Goal: Communication & Community: Answer question/provide support

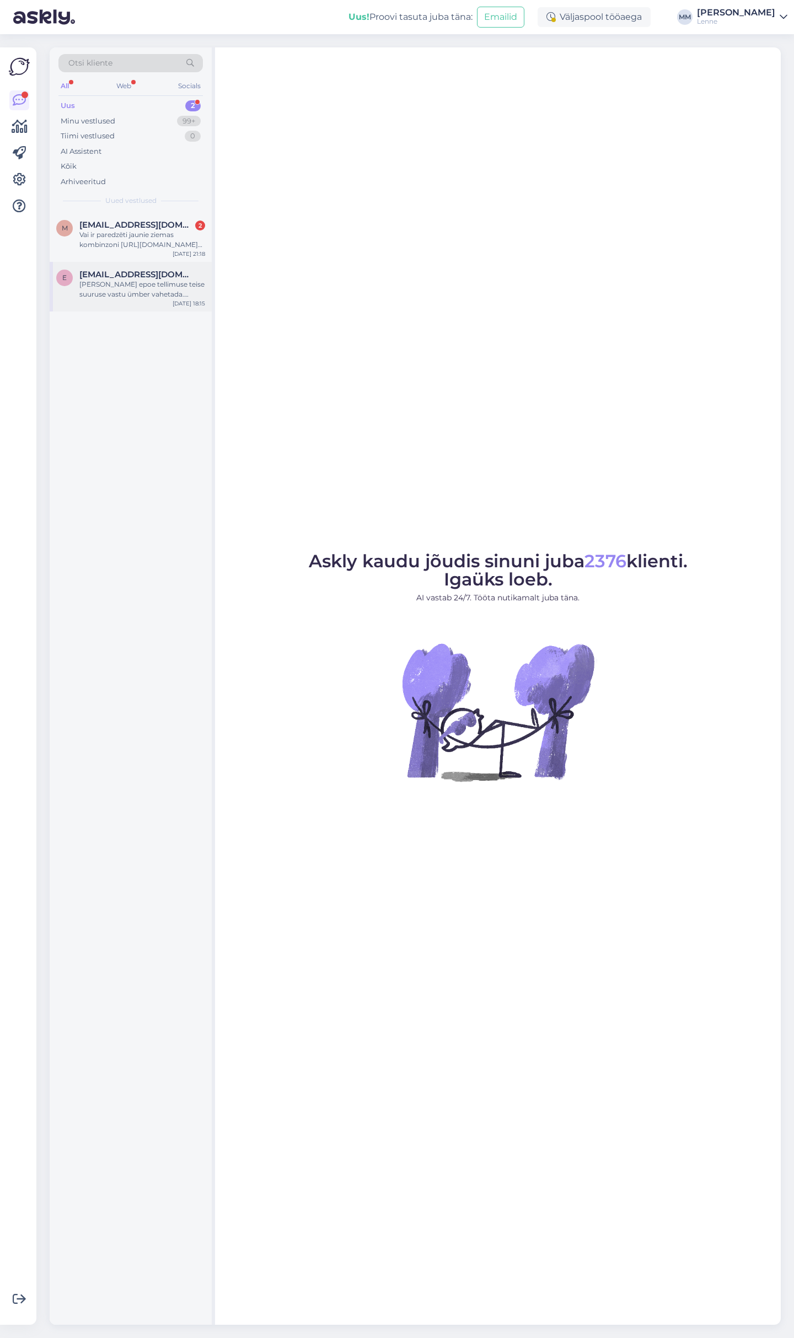
click at [153, 289] on div "[PERSON_NAME] epoe tellimuse teise suuruse vastu ümber vahetada. Kuidas [PERSON…" at bounding box center [142, 289] width 126 height 20
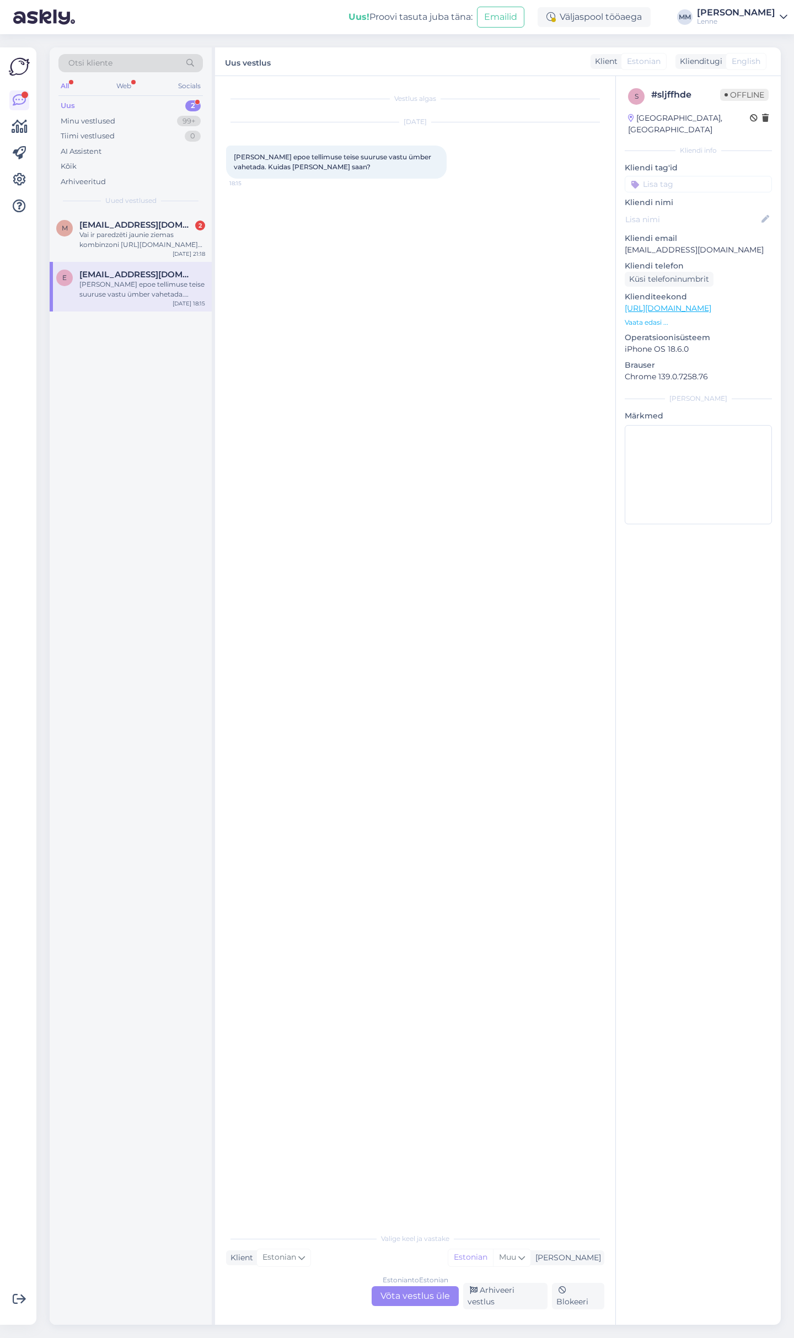
click at [412, 1300] on div "Estonian to Estonian Võta vestlus üle" at bounding box center [414, 1296] width 87 height 20
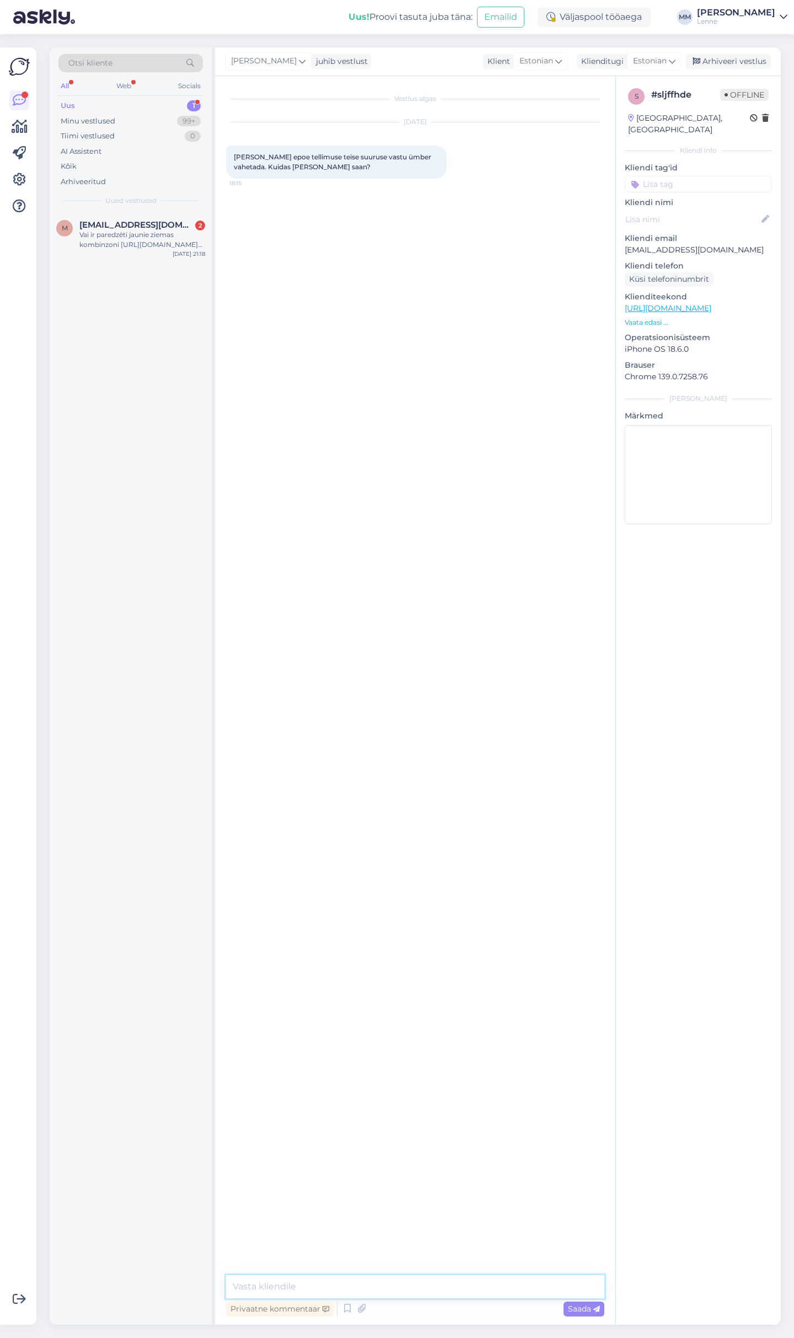
click at [381, 1284] on textarea at bounding box center [415, 1286] width 378 height 23
type textarea "Tere, kahjuks vahetust me ei paku. Teil tuleb [PERSON_NAME] tagastaga ja me vor…"
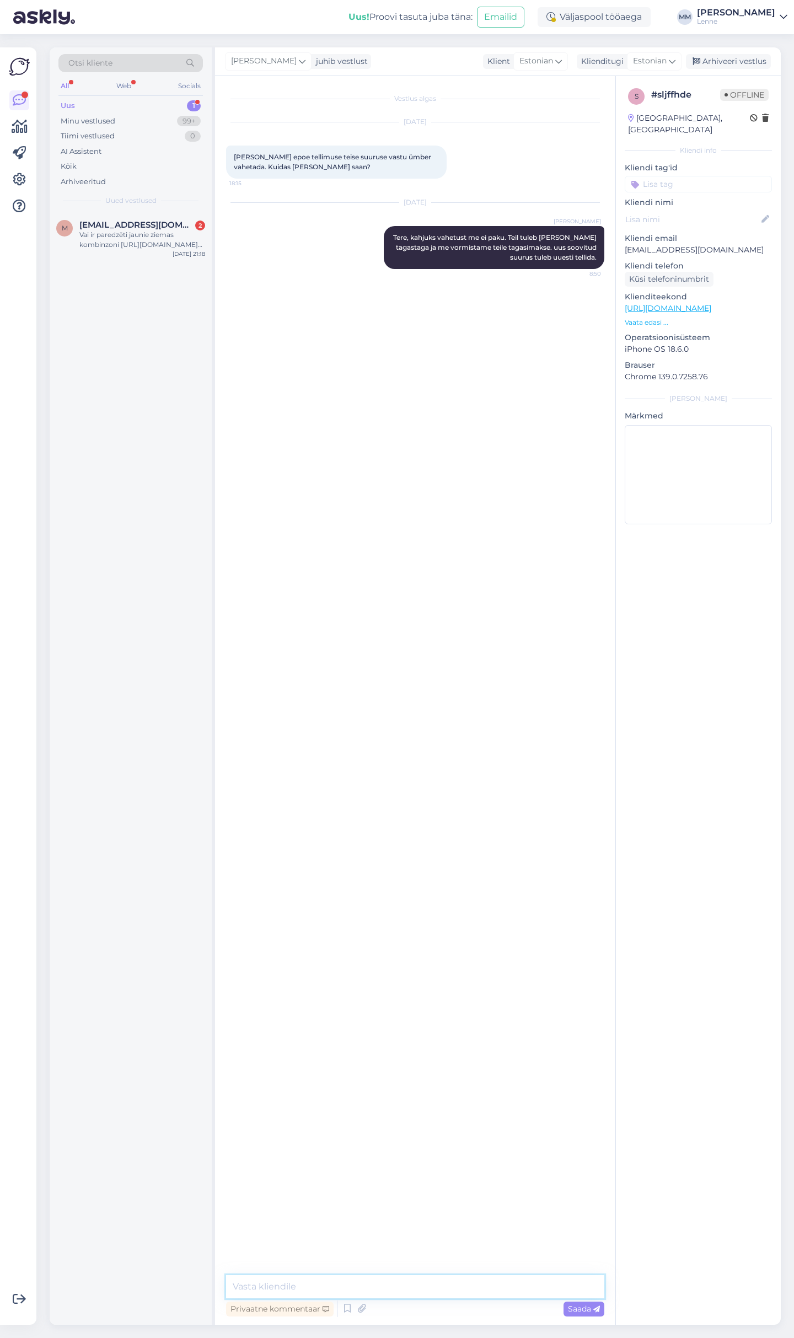
click at [348, 1280] on textarea at bounding box center [415, 1286] width 378 height 23
paste textarea "[URL][DOMAIN_NAME]"
type textarea "[URL][DOMAIN_NAME]"
click at [585, 1312] on span "Saada" at bounding box center [584, 1308] width 32 height 10
click at [104, 241] on div "Vai ir paredzēti jaunie ziemas kombinzoni [URL][DOMAIN_NAME] šādi arī 86/92 izm…" at bounding box center [142, 240] width 126 height 20
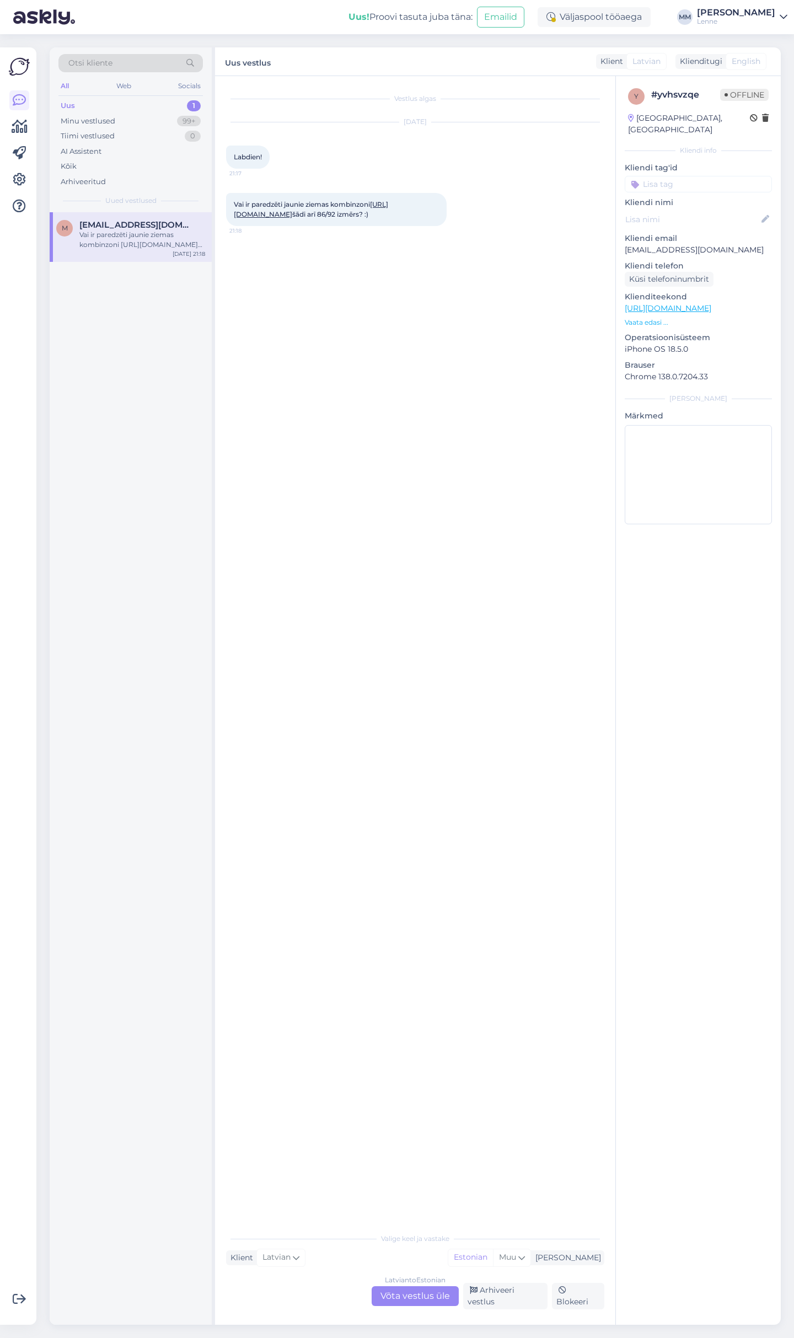
click at [429, 1304] on div "Latvian to Estonian Võta vestlus üle" at bounding box center [414, 1296] width 87 height 20
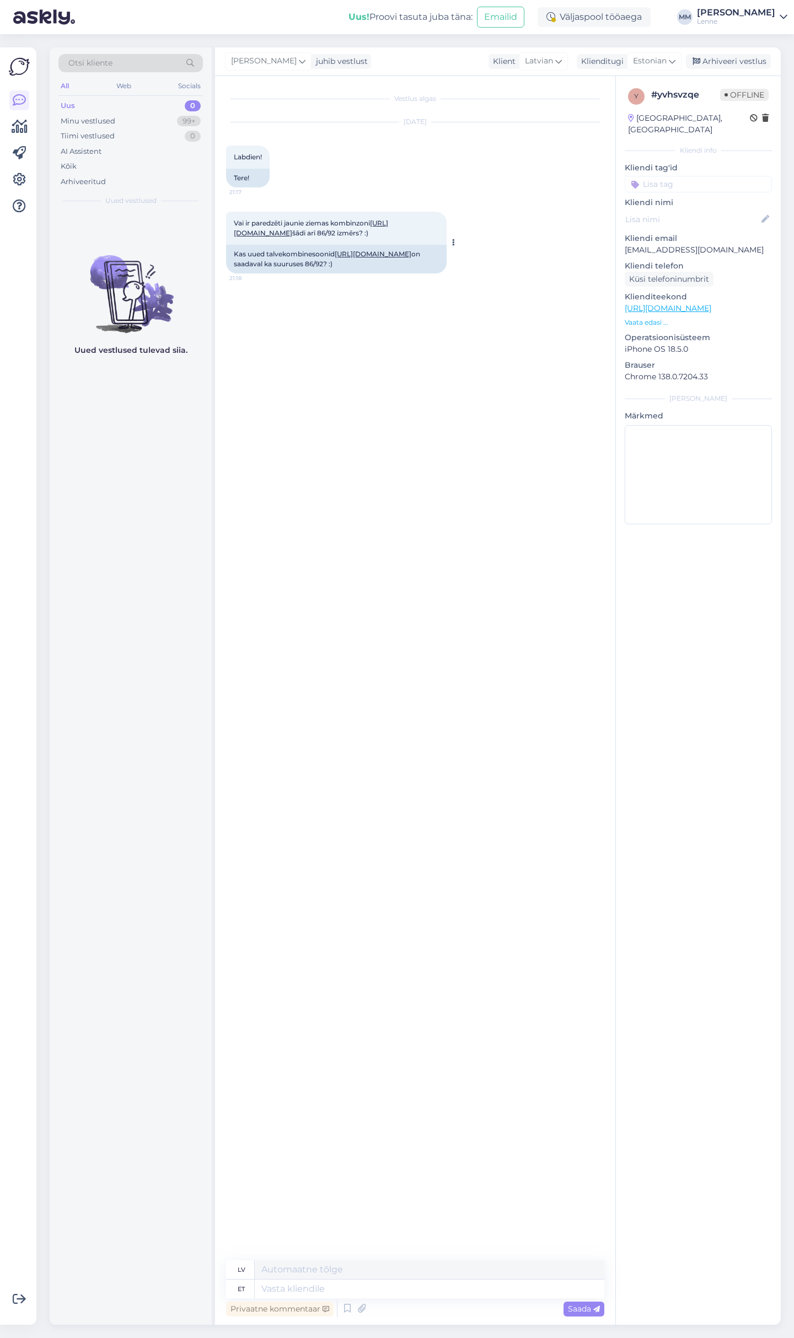
click at [363, 255] on link "[URL][DOMAIN_NAME]" at bounding box center [373, 254] width 77 height 8
click at [441, 1292] on textarea at bounding box center [429, 1288] width 349 height 19
type textarea "Tere,"
type textarea "Sveiki,"
type textarea "Tere, hetkel o"
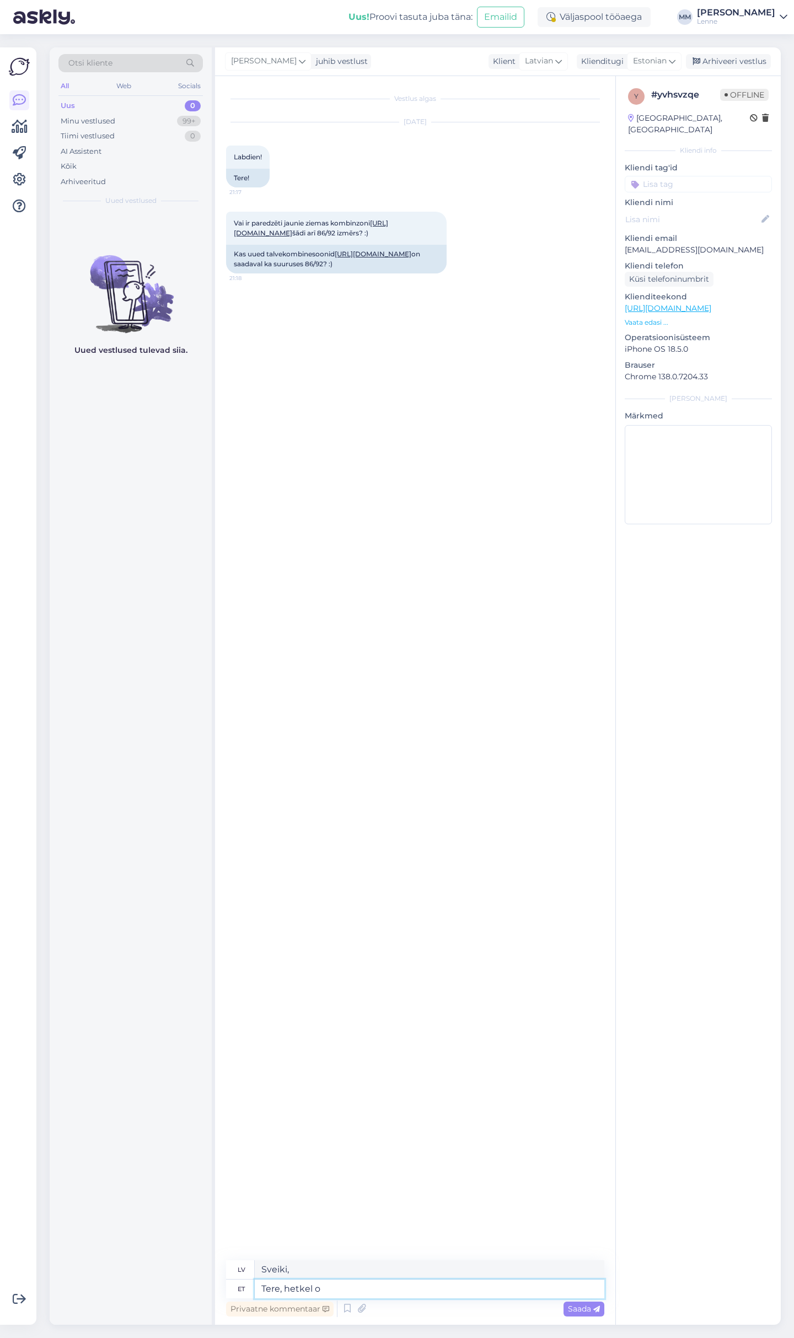
type textarea "Sveiki, šobrīd"
type textarea "Tere, hetkel on olemas m"
type textarea "Sveiki, tas pašlaik ir pieejams."
type textarea "Tere, hetkel on olemas mudel s"
type textarea "Sveiki, šobrīd ir pieejams [PERSON_NAME] modelis."
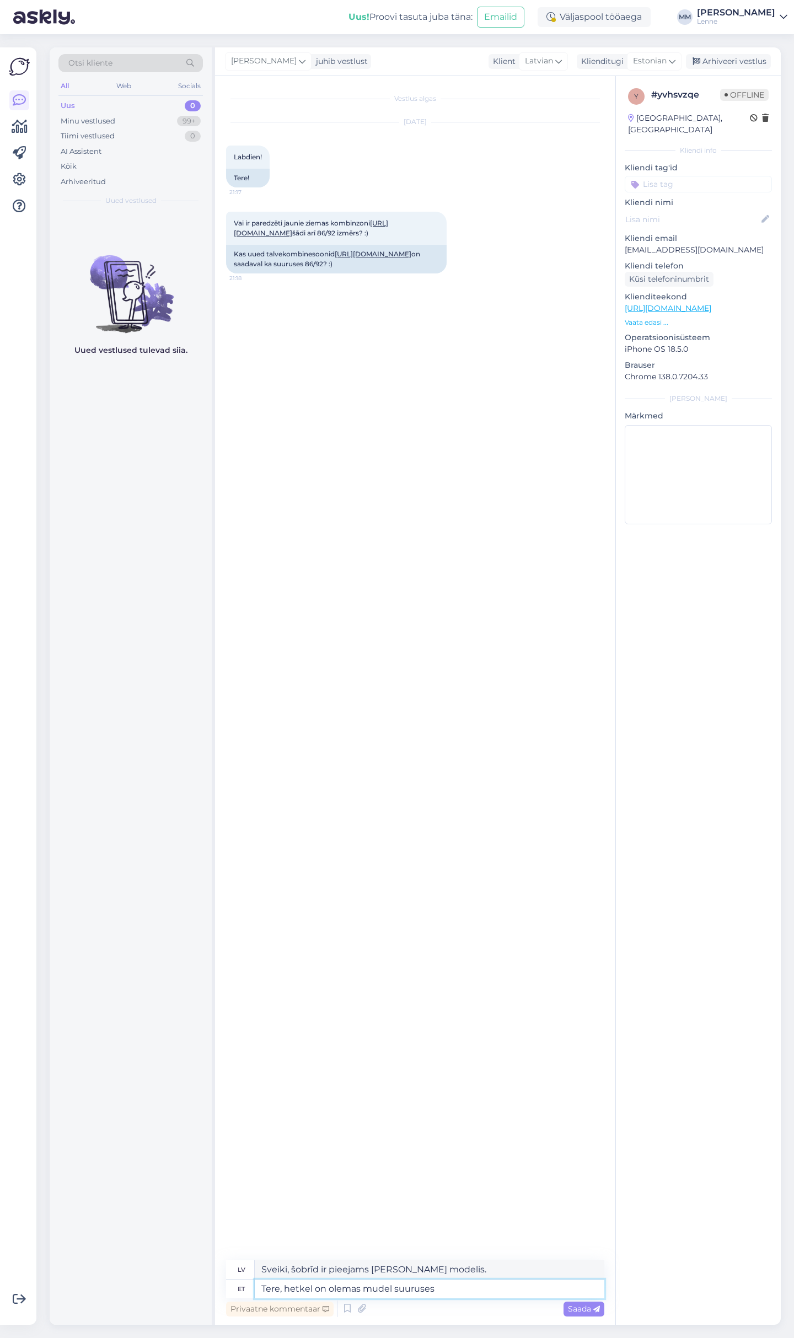
type textarea "Tere, hetkel on olemas mudel suuruses 8"
type textarea "Sveiki, pašlaik ir pieejams modelis [PERSON_NAME] izmērā"
type textarea "Tere, hetkel on olemas mudel suuruses 86"
type textarea "Sveiki, pašlaik ir pieejams modelis 86. izmērā."
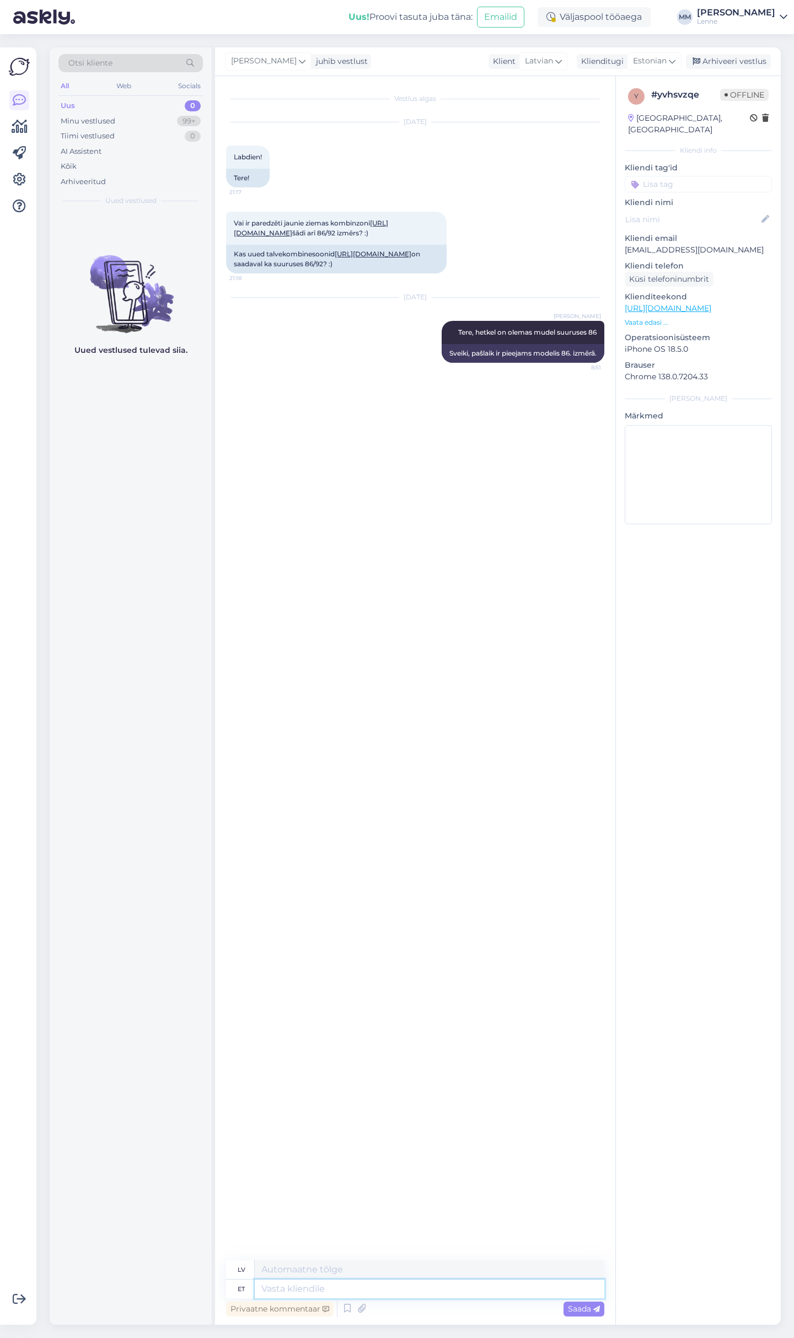
paste textarea "[URL][DOMAIN_NAME]"
type textarea "[URL][DOMAIN_NAME]"
type textarea "On l"
type textarea "Tur ir"
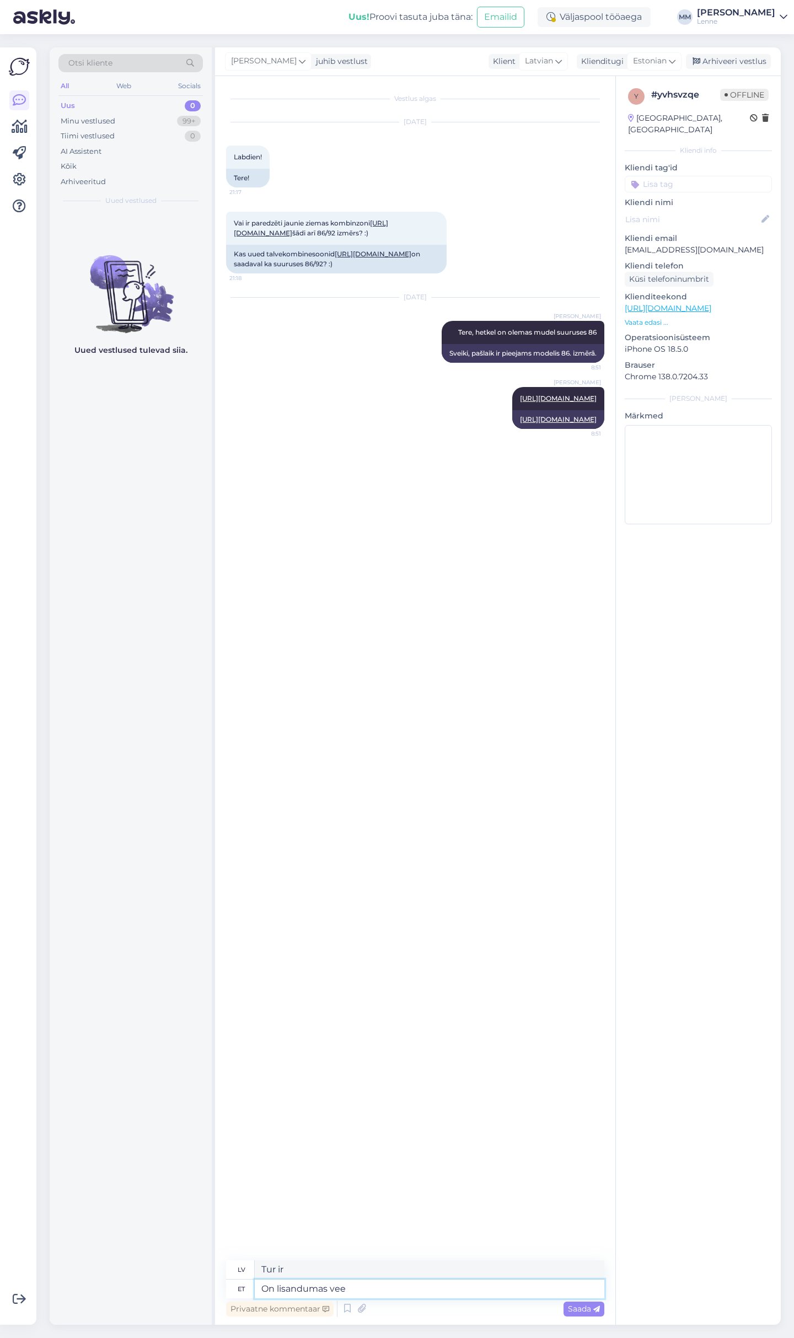
type textarea "On lisandumas veel"
type textarea "Tiek pievienots"
type textarea "On lisandumas veel üks"
type textarea "Tiek pievienoti vēl."
type textarea "On lisandumas veel üks m"
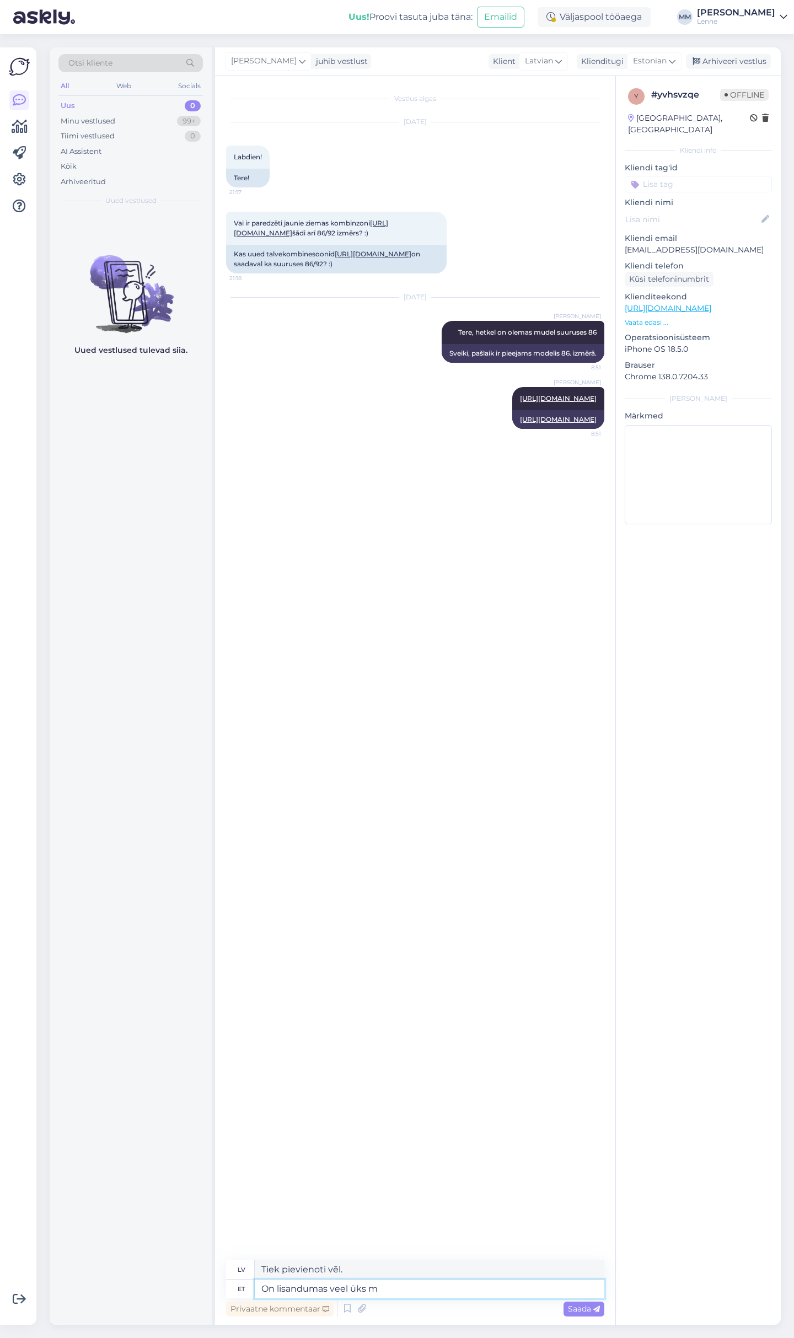
type textarea "[PERSON_NAME] [PERSON_NAME] pievienots."
type textarea "On lisandumas veel üks mudel ku"
type textarea "Tiek pievienots [PERSON_NAME] modelis"
type textarea "On lisandumas veel üks mudel [PERSON_NAME]"
type textarea "Tiek pievienots [PERSON_NAME] modelis, kur"
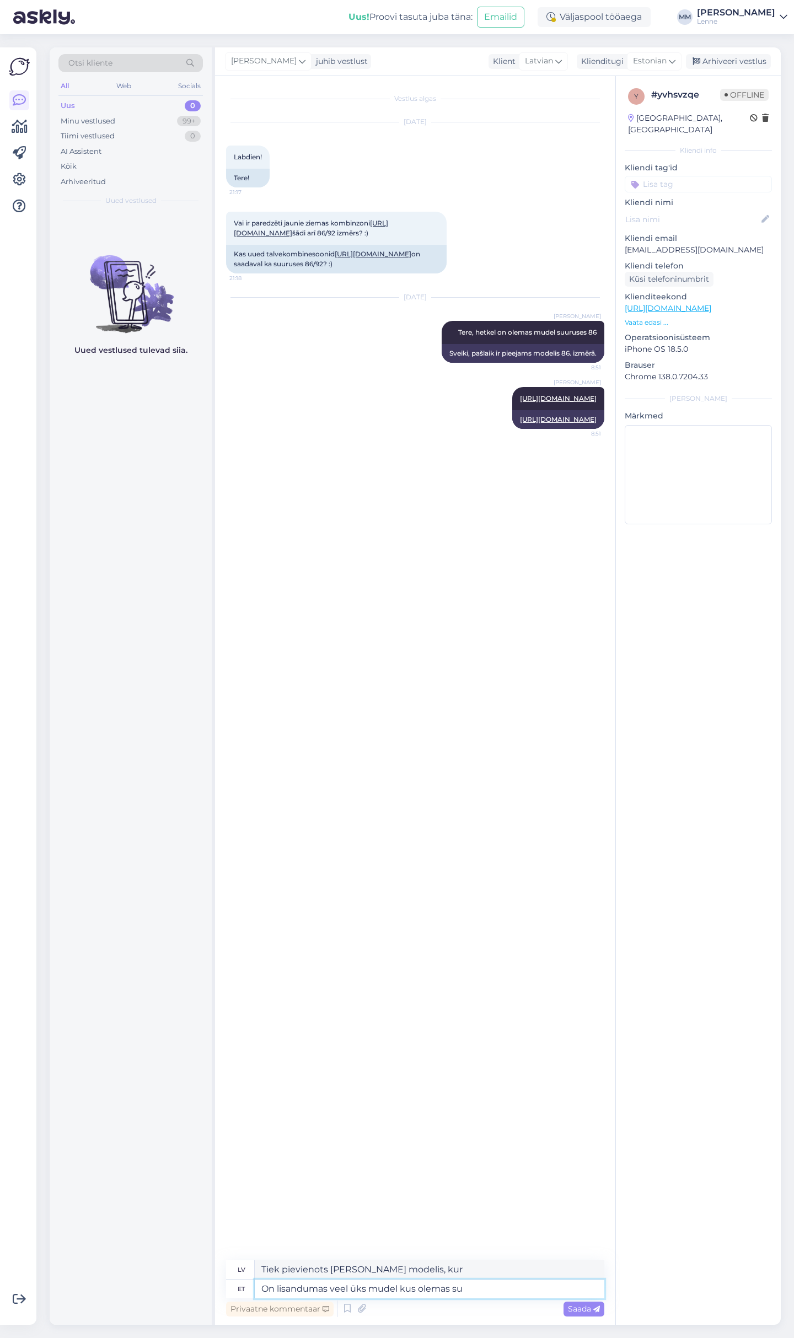
type textarea "On lisandumas veel üks mudel kus olemas suu"
type textarea "Tiek pievienots [PERSON_NAME] modelis, ja tas ir pieejams."
type textarea "On lisandumas veel üks mudel kus olemas suurus 8"
type textarea "Tiek pievienots [PERSON_NAME] modelis izmērā"
type textarea "On lisandumas veel üks mudel kus olemas suurus 86 ja"
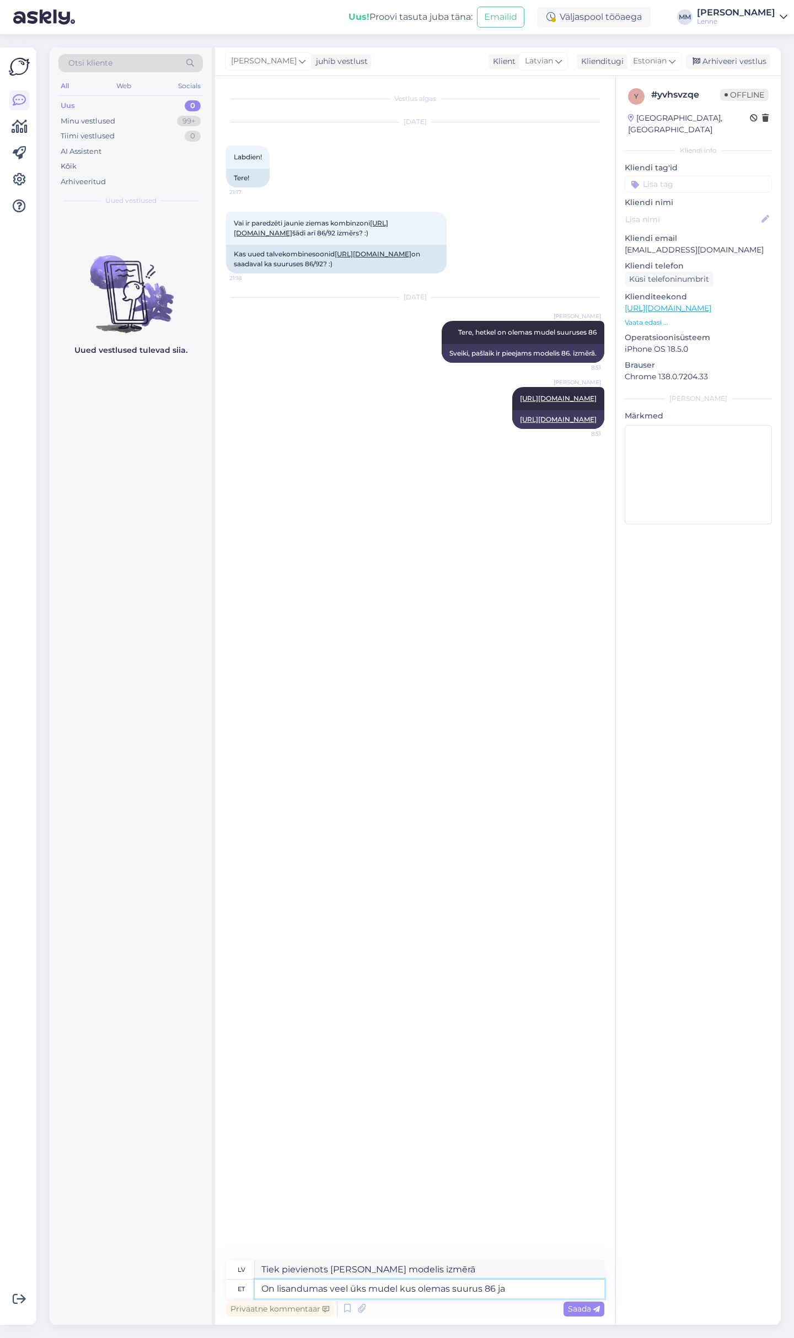
type textarea "Tiek pievienots [PERSON_NAME] modelis, kas pieejams 86. izmērā."
type textarea "On lisandumas veel üks mudel kus olemas suurus 86 ja 92"
type textarea "Tiek pievienots [PERSON_NAME] modelis, kas pieejams 86. un 92. izmēros."
type textarea "On lisandumas veel üks mudel kus olemas suurus 86 ja 92 , see lisatakse e-"
type textarea "Tiek pievienots [PERSON_NAME] modelis, kuram ir 86. un 92. izmērs, tas tiks pie…"
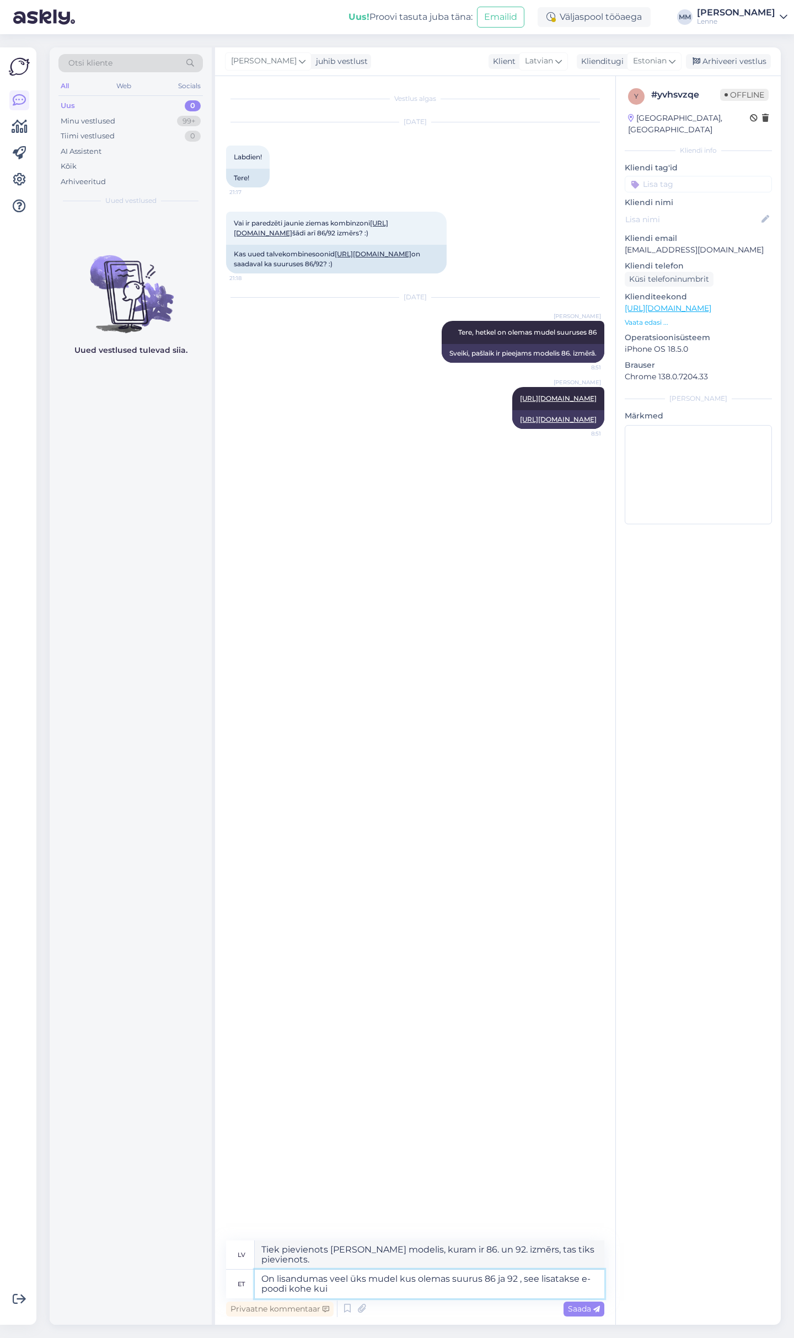
type textarea "On lisandumas veel üks mudel kus olemas suurus 86 ja 92 , see lisatakse e-poodi…"
type textarea "Tiek pievienots [PERSON_NAME] modelis, pieejams 86. un 92. izmēros, tas tiks pi…"
type textarea "On lisandumas veel üks mudel kus olemas suurus 86 ja 92 , see lisatakse e-poodi…"
type textarea "Tiek pievienots [PERSON_NAME] modelis, pieejams 86. un 92. izmēros, tas nekavēj…"
type textarea "On lisandumas veel üks mudel kus olemas suurus 86 ja 92 , see lisatakse e-poodi…"
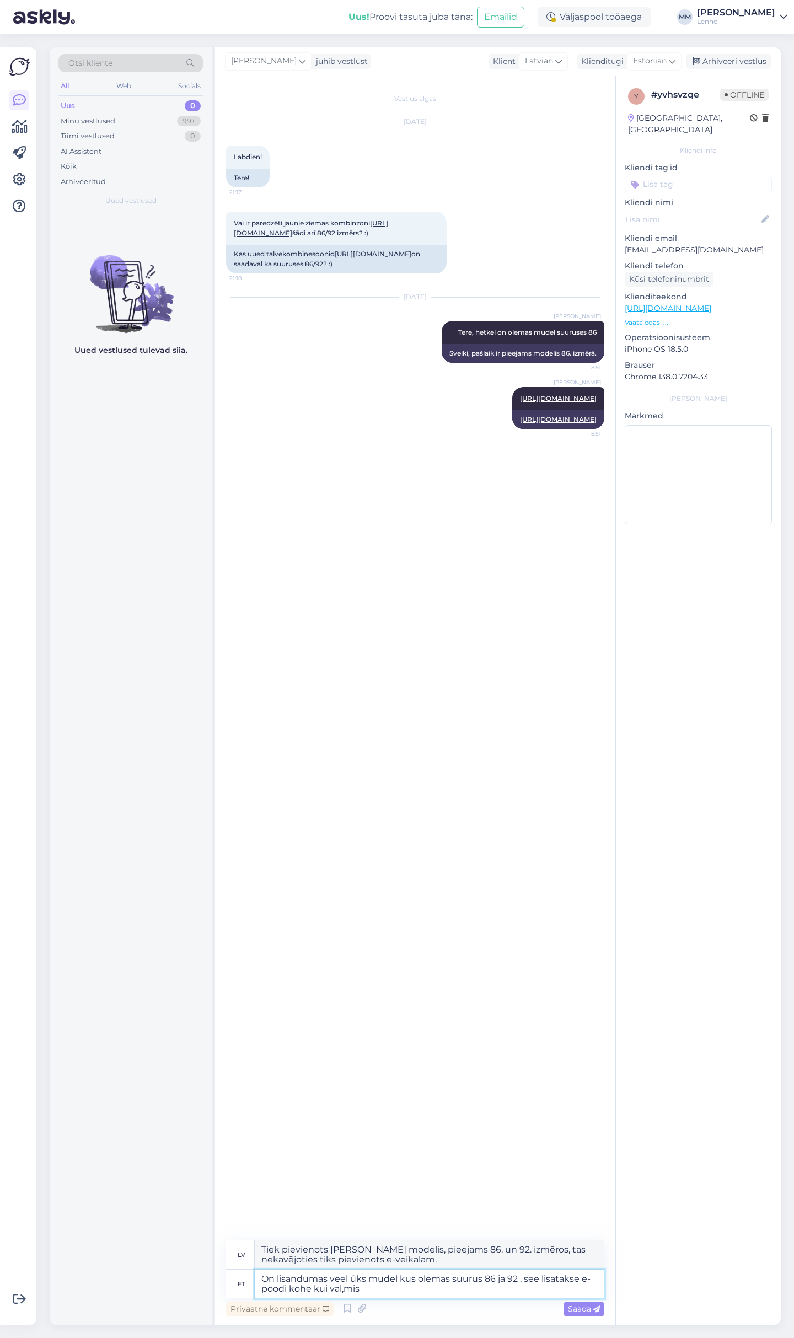
type textarea "Tiek pievienots [PERSON_NAME] modelis, kas pieejams 86. un 92. izmēros, tas tik…"
type textarea "On lisandumas veel üks mudel kus olemas suurus 86 ja 92 , see lisatakse e-poodi…"
type textarea "Tiek pievienots [PERSON_NAME] modelis, kas pieejams 86. un 92. izmēros, tas tik…"
type textarea "On lisandumas veel üks mudel kus olemas suurus 86 ja 92 , see lisatakse e-poodi…"
type textarea "Tiek pievienots [PERSON_NAME] modelis, kas pieejams 86. un 92. izmēros, tas tik…"
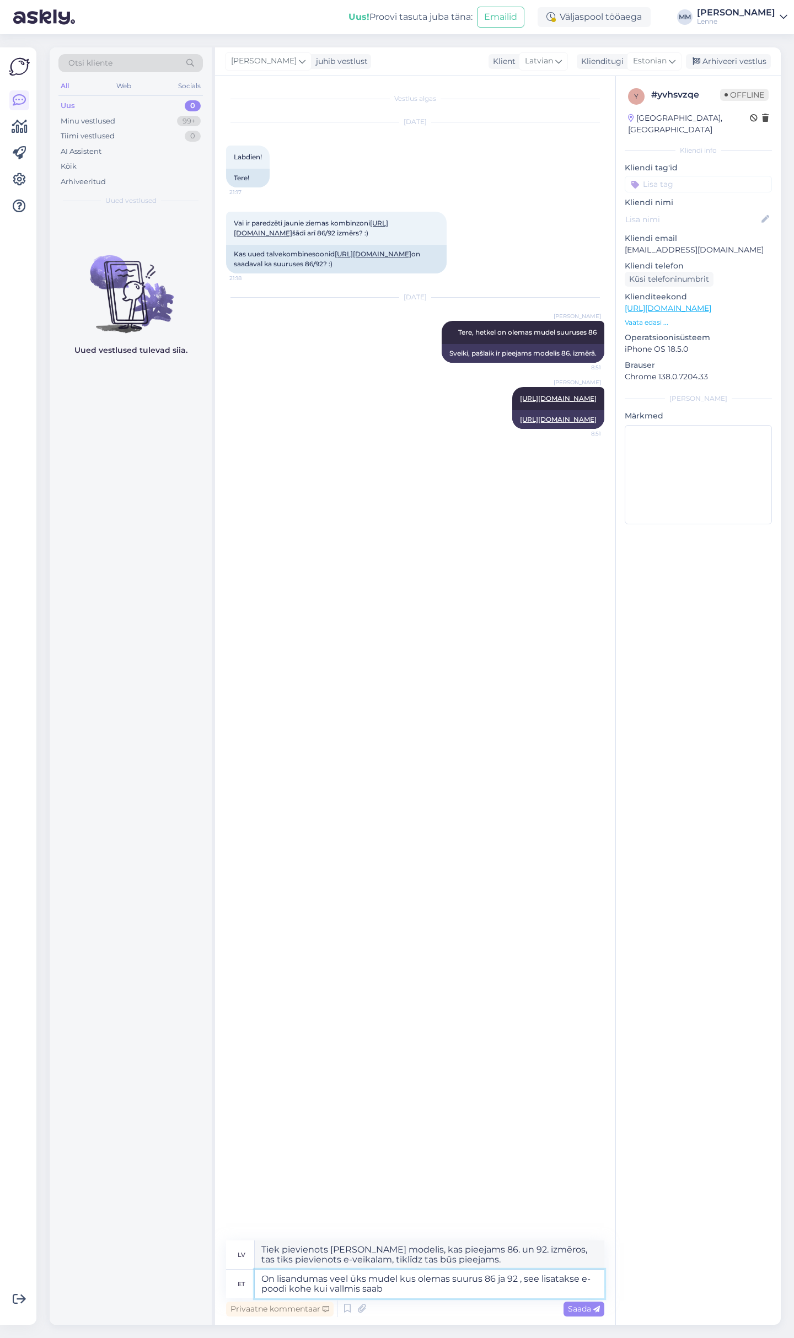
type textarea "On lisandumas veel üks mudel kus olemas suurus 86 ja 92 , see lisatakse e-poodi…"
type textarea "Tiek pievienots [PERSON_NAME] modelis, kas pieejams 86. un 92. izmēros, tas tik…"
type textarea "On lisandumas veel üks mudel kus olemas suurus 86 ja 92 , see lisatakse e-poodi…"
type textarea "Tiek pievienots [PERSON_NAME] modelis, pieejams 86. un 92. izmēros, tas tiks pi…"
type textarea "On lisandumas veel üks mudel kus olemas suurus 86 ja 92 , see lisatakse e-poodi…"
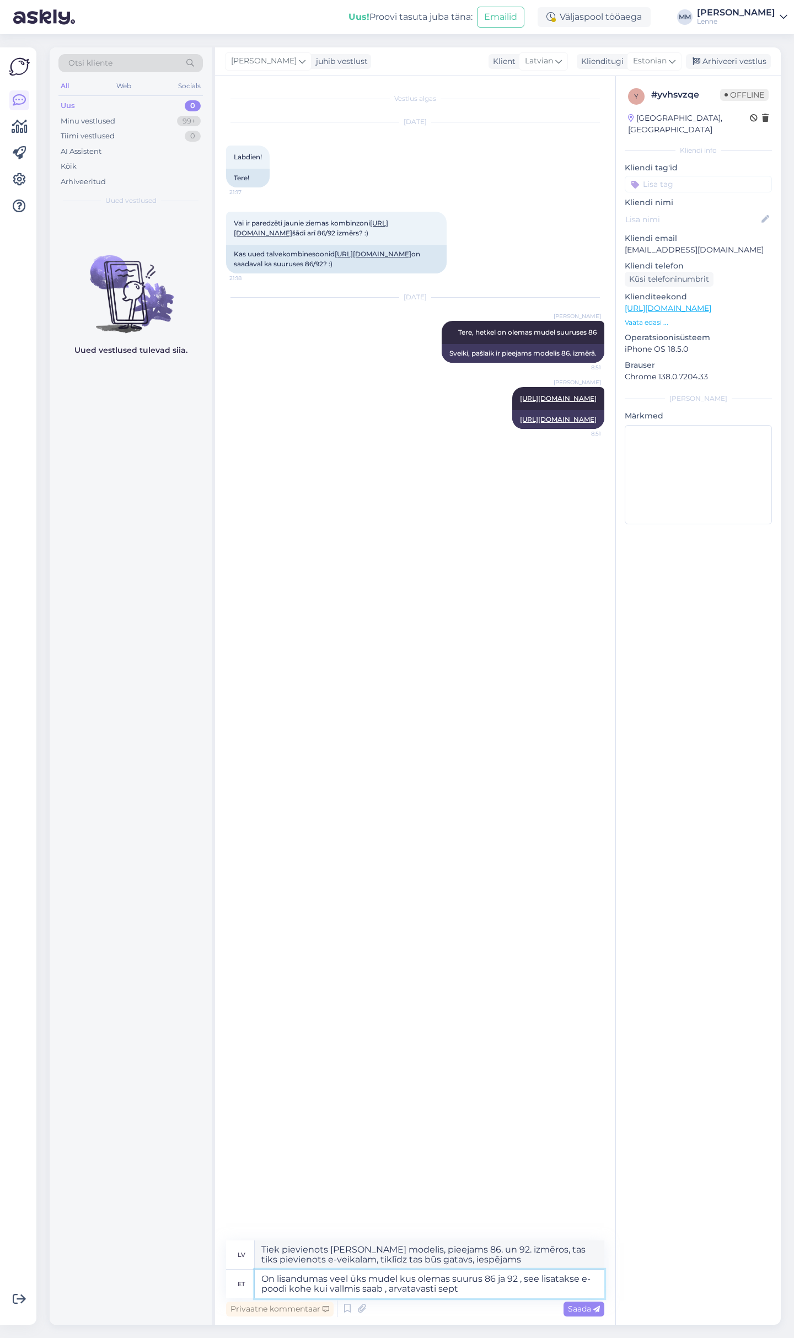
type textarea "Tiek pievienots [PERSON_NAME] modelis, pieejams 86. un 92. izmēros, tas tiks pi…"
type textarea "On lisandumas veel üks mudel kus olemas suurus 86 ja 92 , see lisatakse e-poodi…"
type textarea "Tiek pievienots [PERSON_NAME] modelis, pieejams 86. un 92. izmēros, tas tiks pi…"
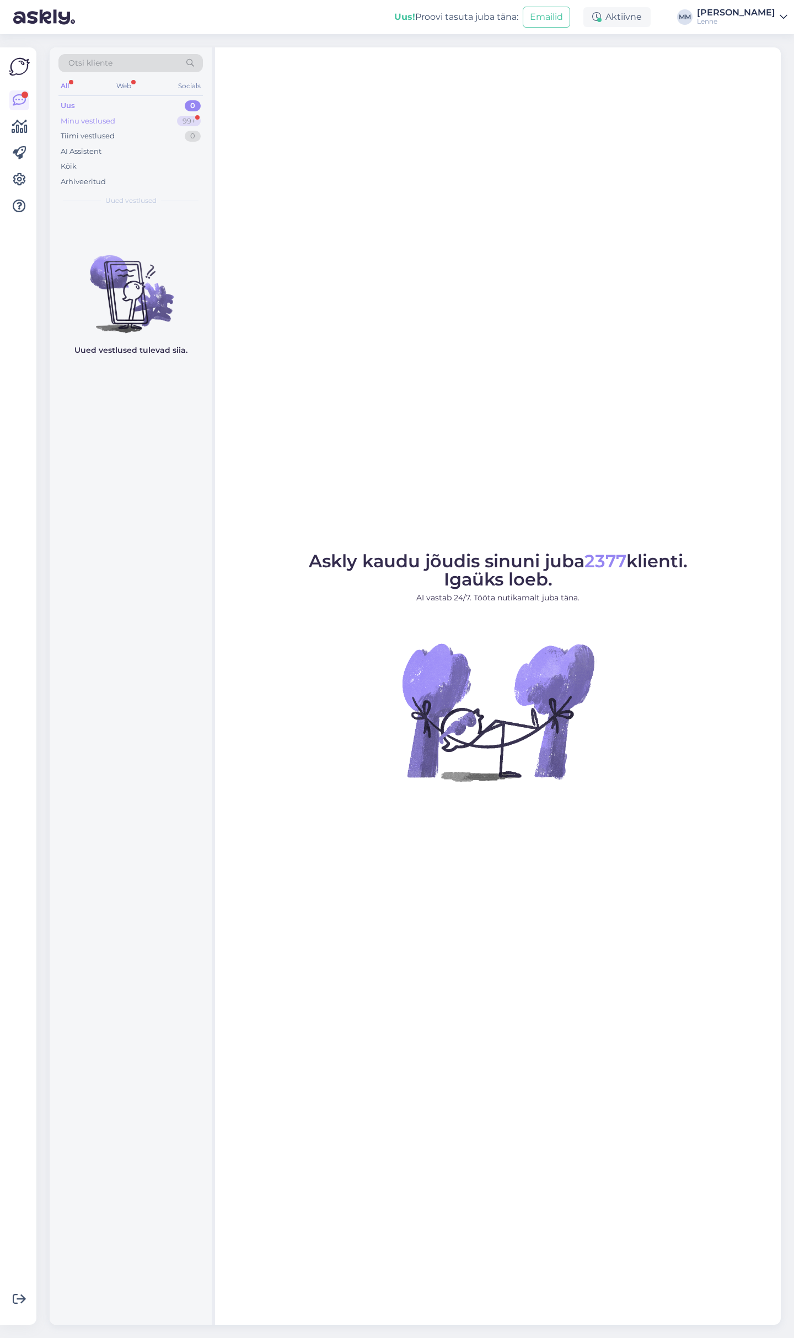
click at [115, 118] on div "Minu vestlused 99+" at bounding box center [130, 121] width 144 height 15
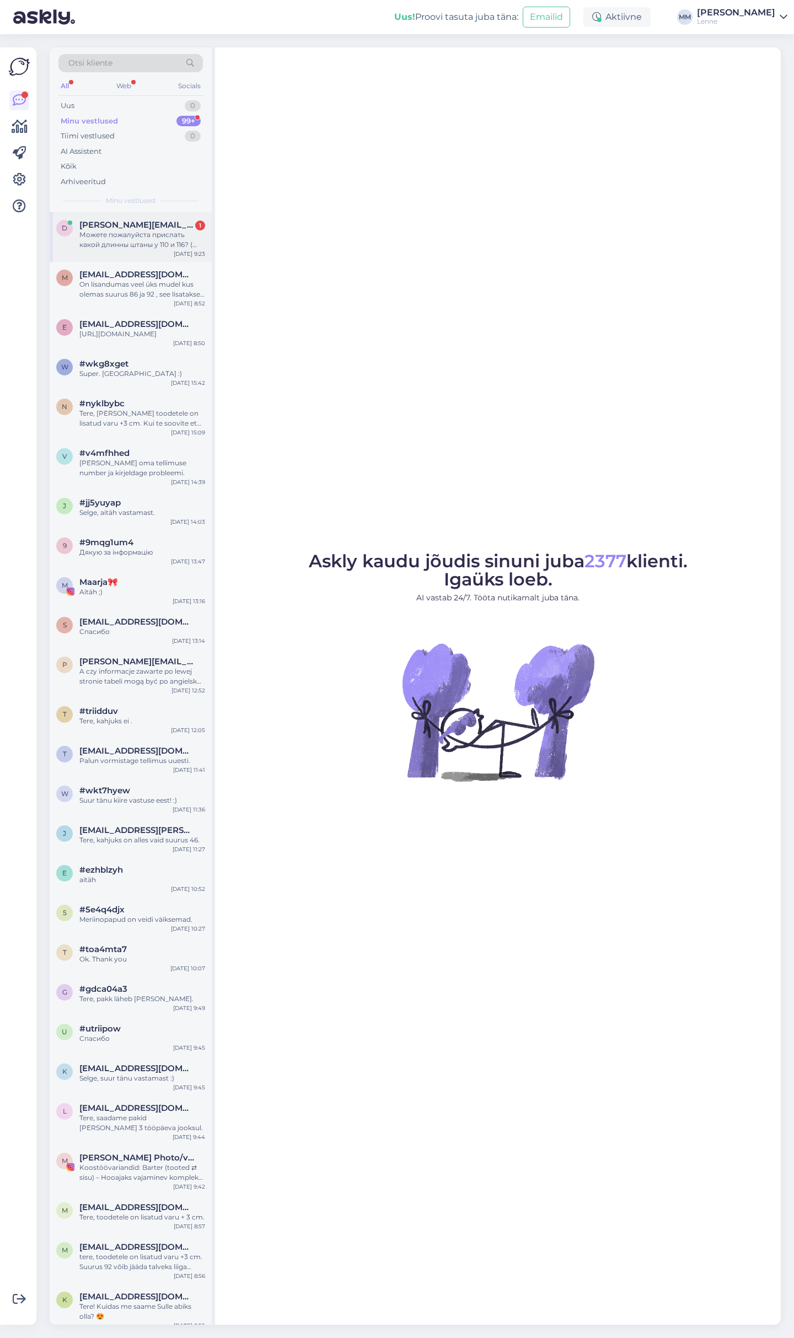
click at [148, 239] on div "Можете пожалуйста прислать какой длинны штаны у 110 и 116? ( осенний -весенний …" at bounding box center [142, 240] width 126 height 20
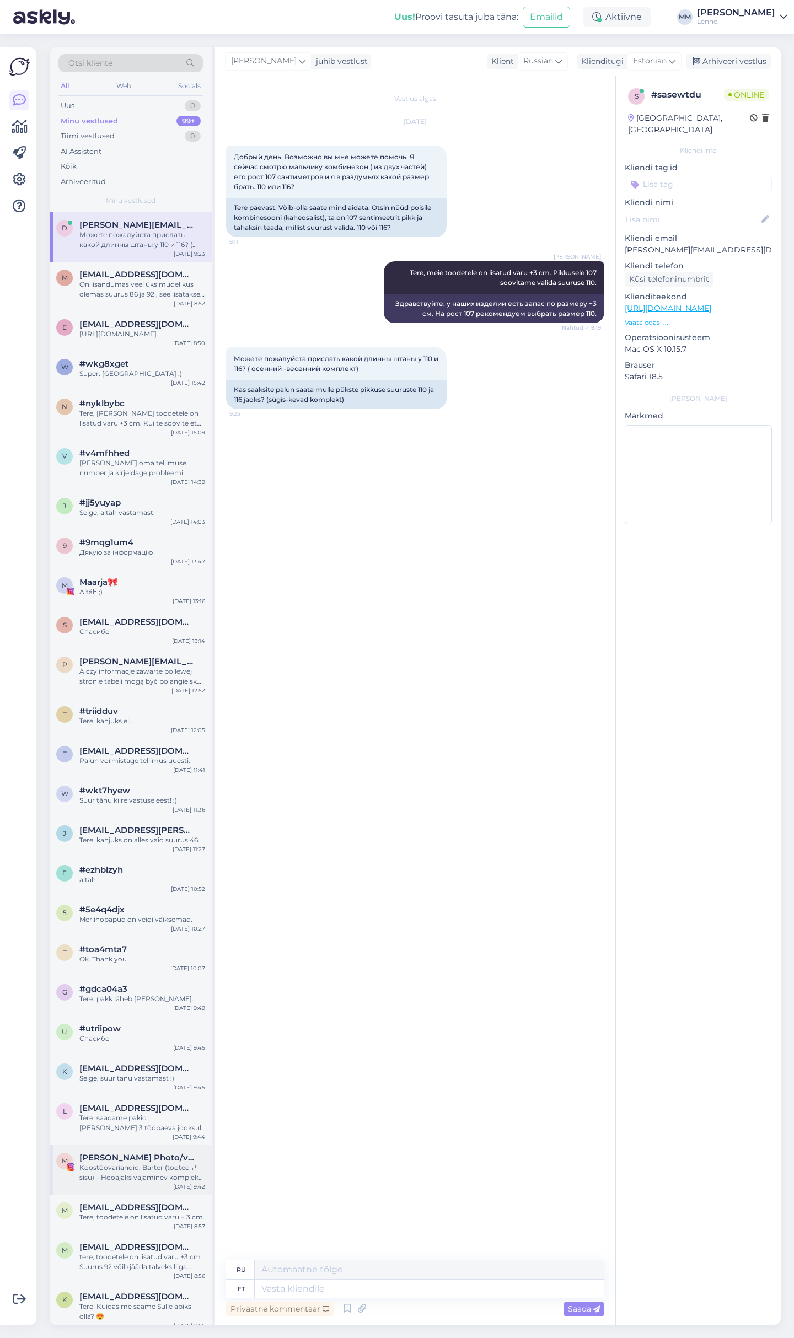
click at [150, 1156] on span "Magnus Heinmets Photo/video" at bounding box center [136, 1157] width 115 height 10
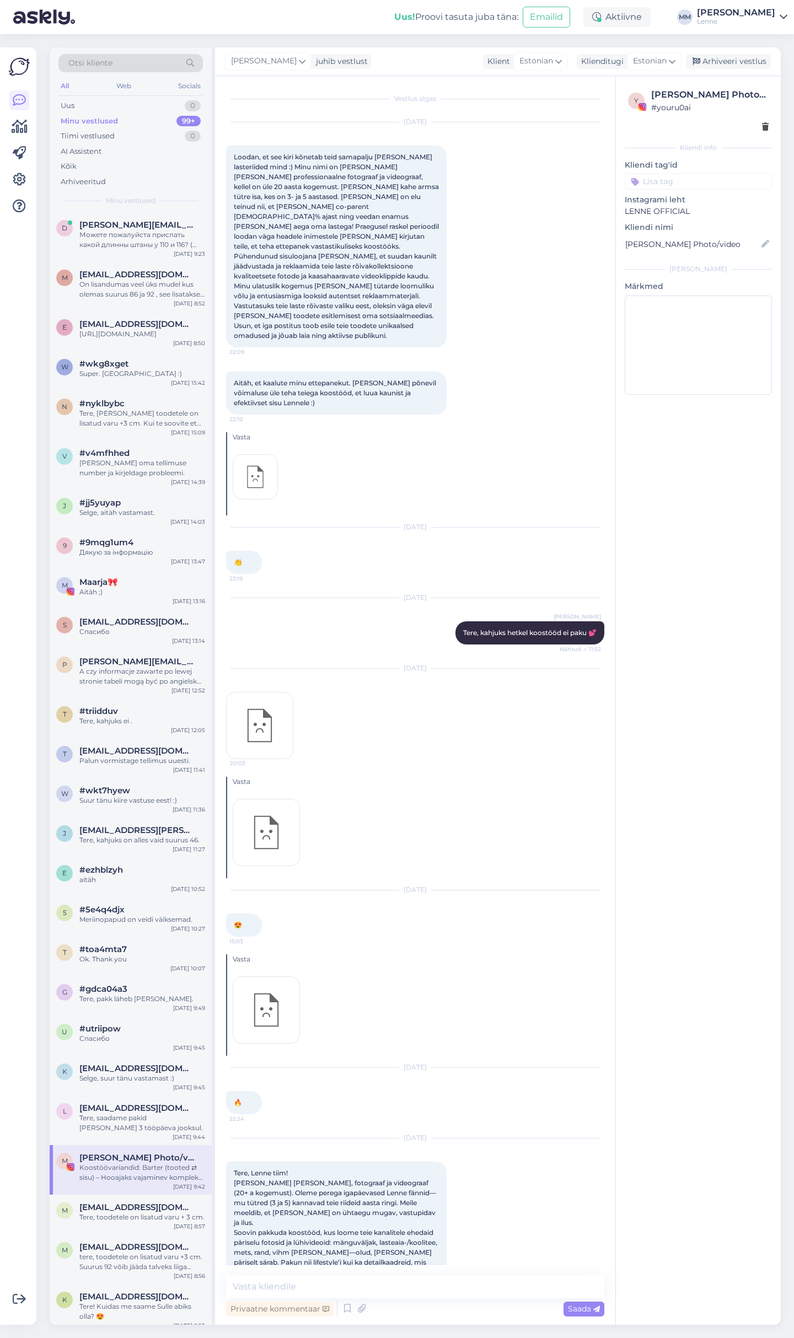
scroll to position [274, 0]
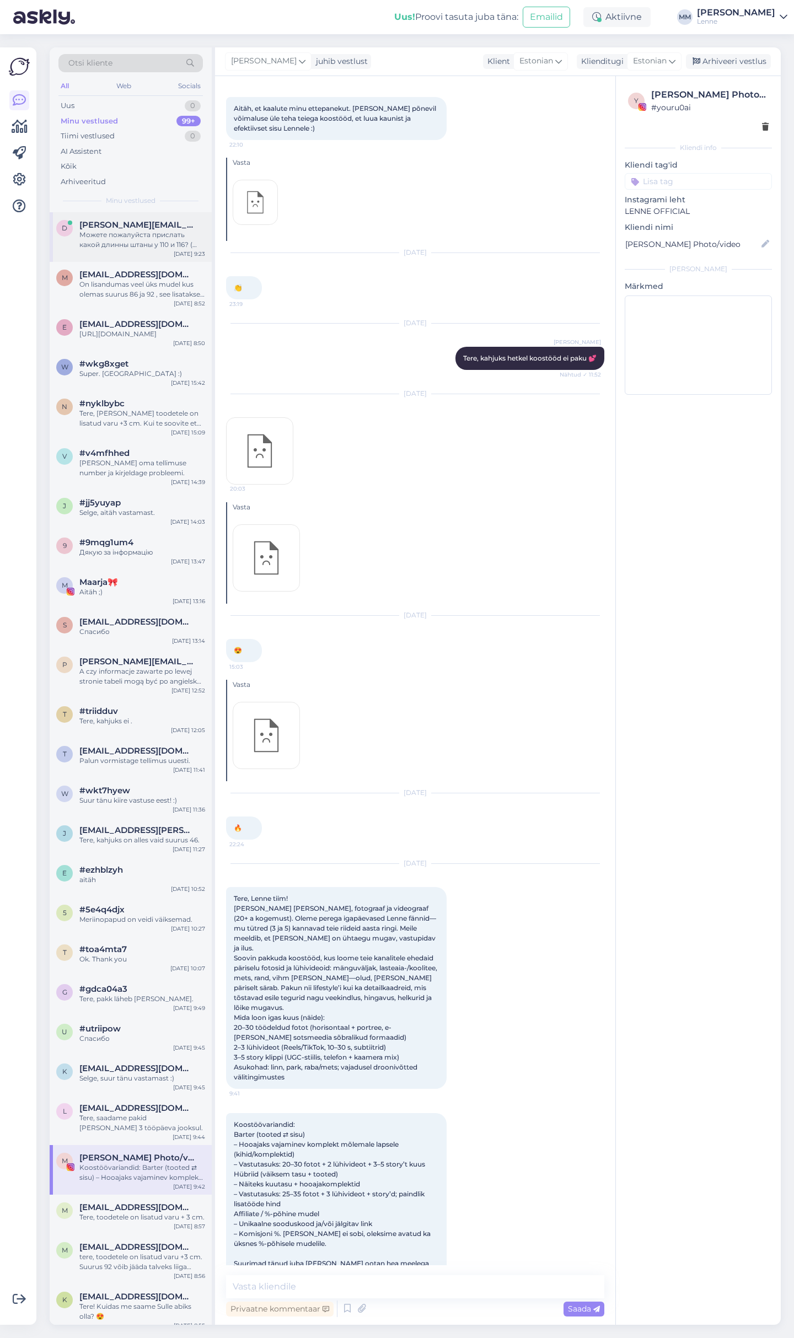
click at [128, 233] on div "Можете пожалуйста прислать какой длинны штаны у 110 и 116? ( осенний -весенний …" at bounding box center [142, 240] width 126 height 20
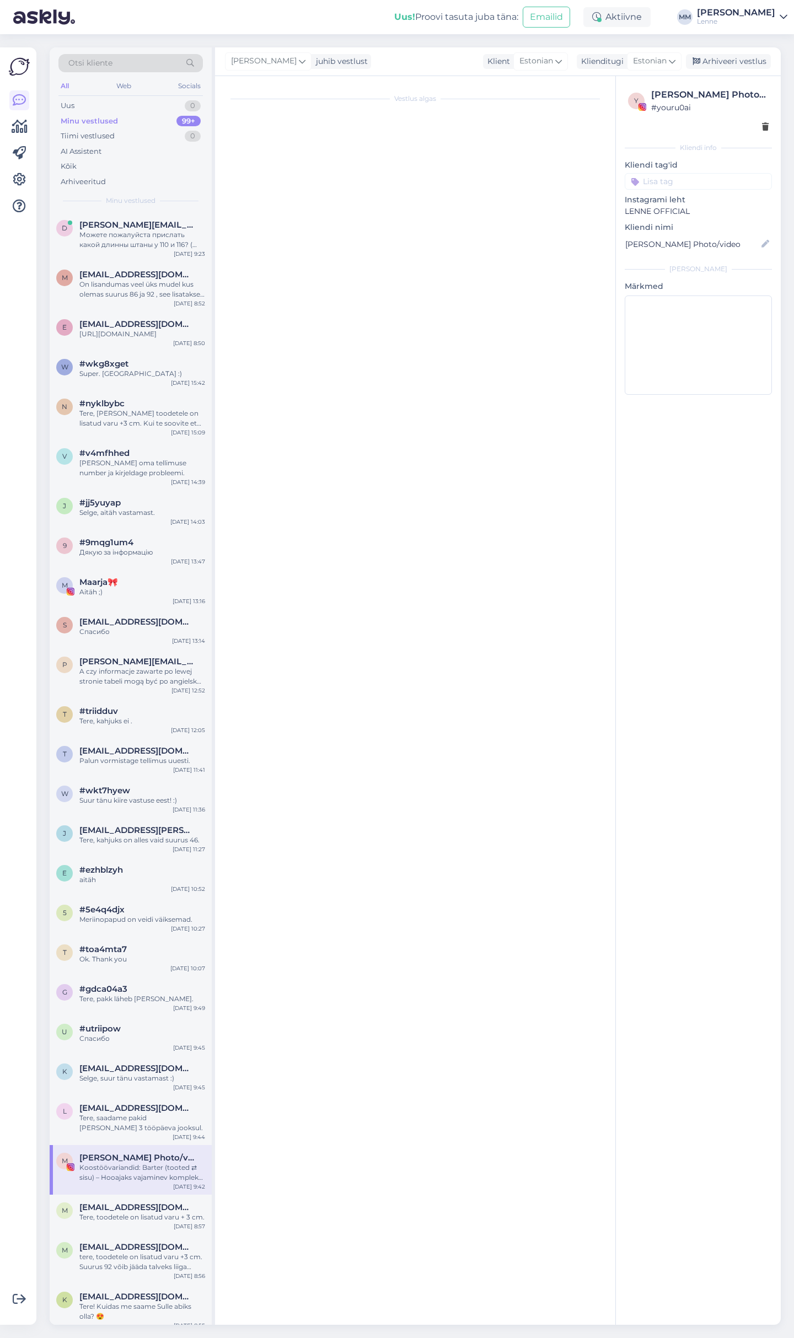
scroll to position [0, 0]
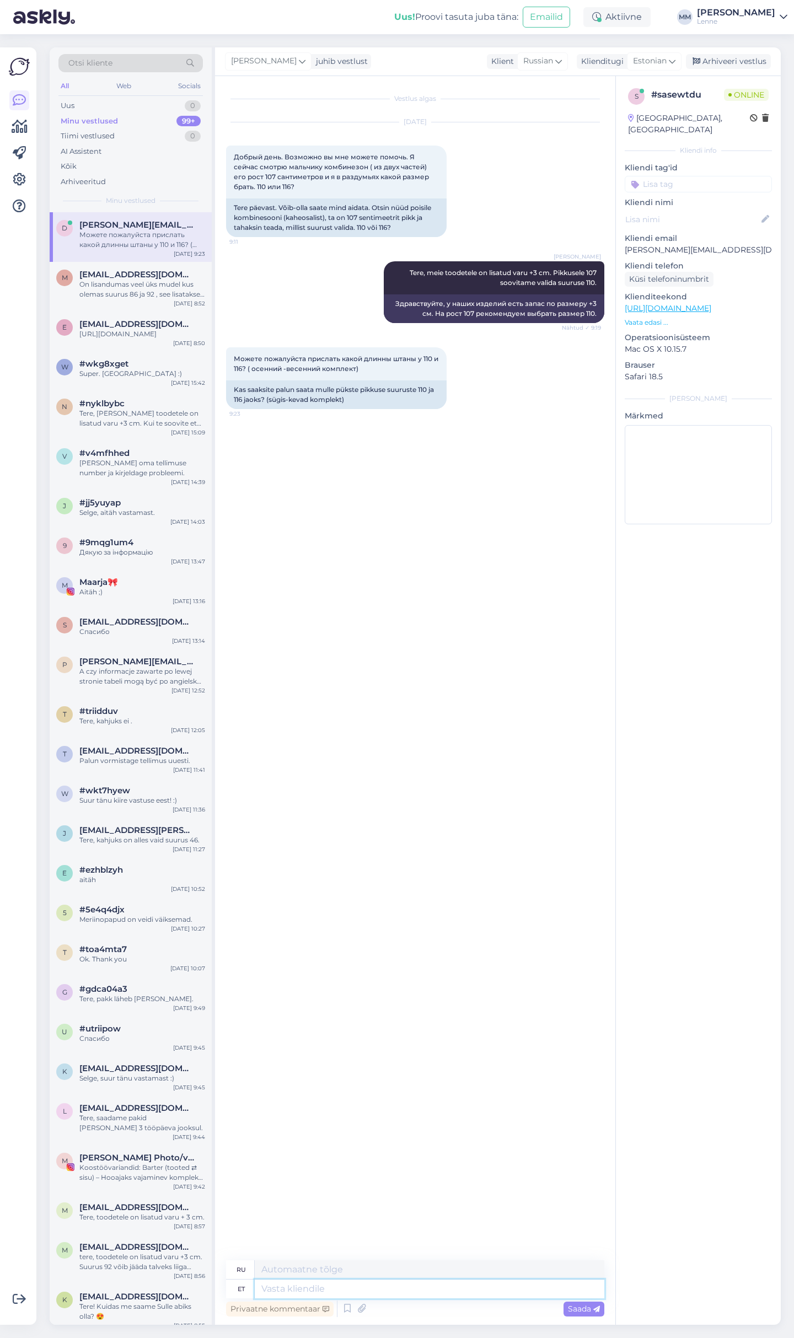
click at [309, 1295] on textarea at bounding box center [429, 1288] width 349 height 19
type textarea "Tere,"
type textarea "Привет"
type textarea "Tere,"
type textarea "Привет,"
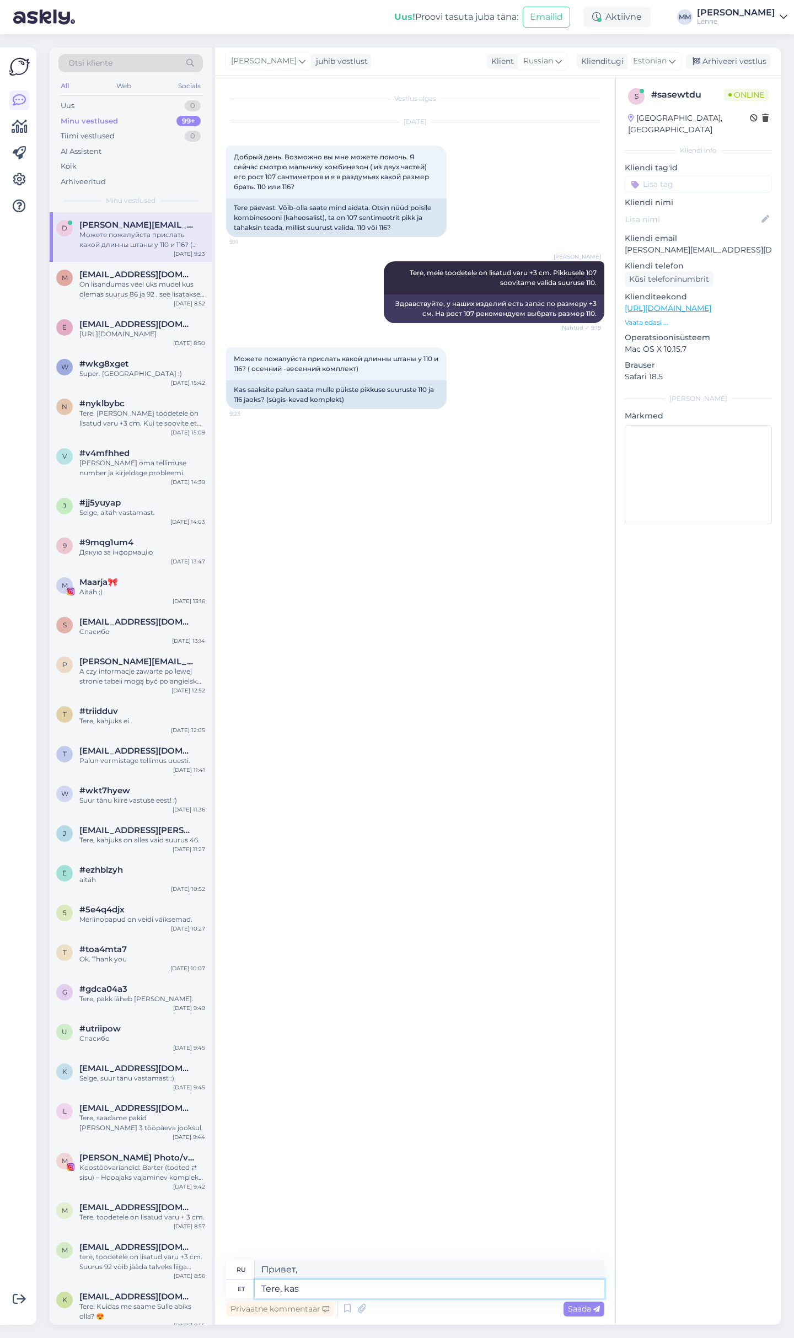
type textarea "Tere, kas"
type textarea "Привет, это"
type textarea "Tere, kas teid"
type textarea "Привет, как дела?"
type textarea "Tere, kas teid huvitab k"
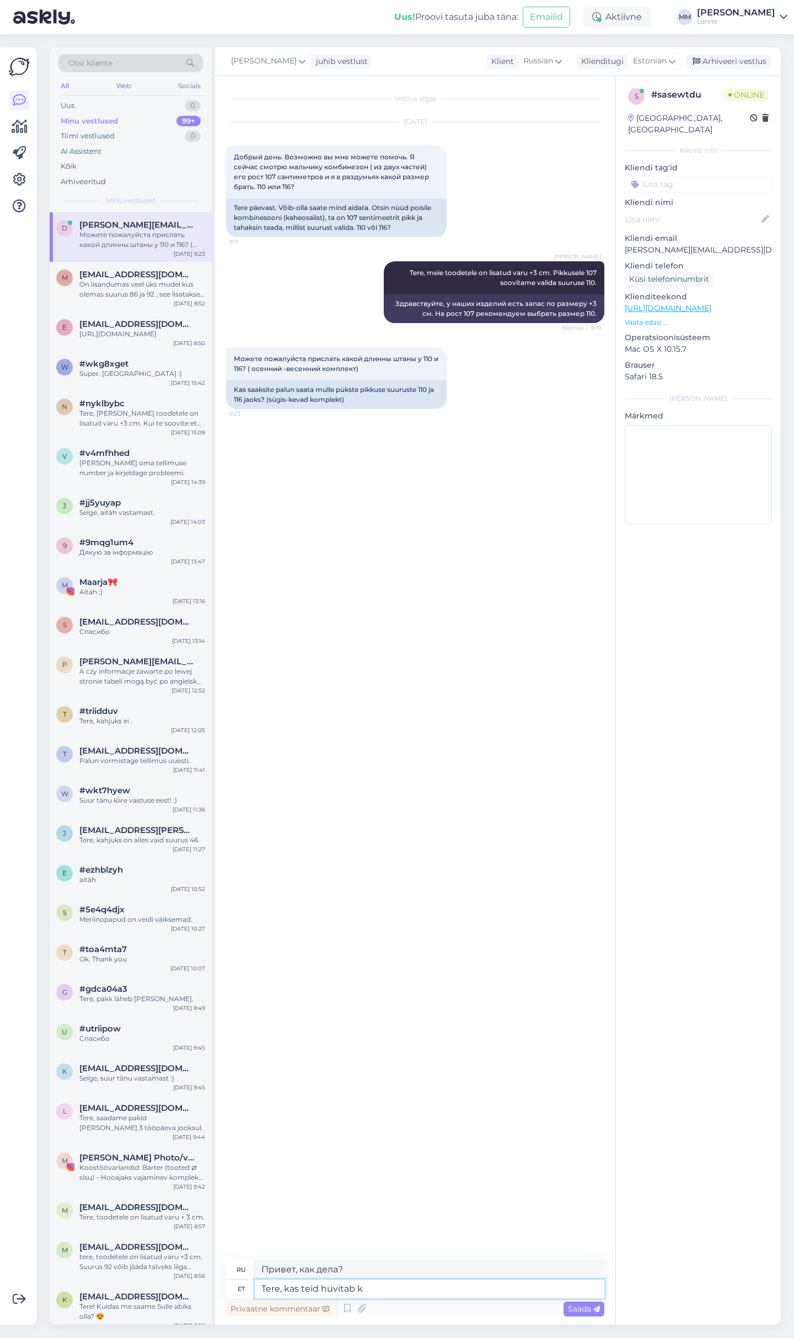
type textarea "Здравствуйте, вас это интересует?"
type textarea "Tere, kas teid huvitab kindel"
type textarea "Здравствуйте, вас интересует определённый"
type textarea "Tere, kas teid huvitab kindel toode?"
type textarea "Здравствуйте, вас интересует какой-то конкретный продукт?"
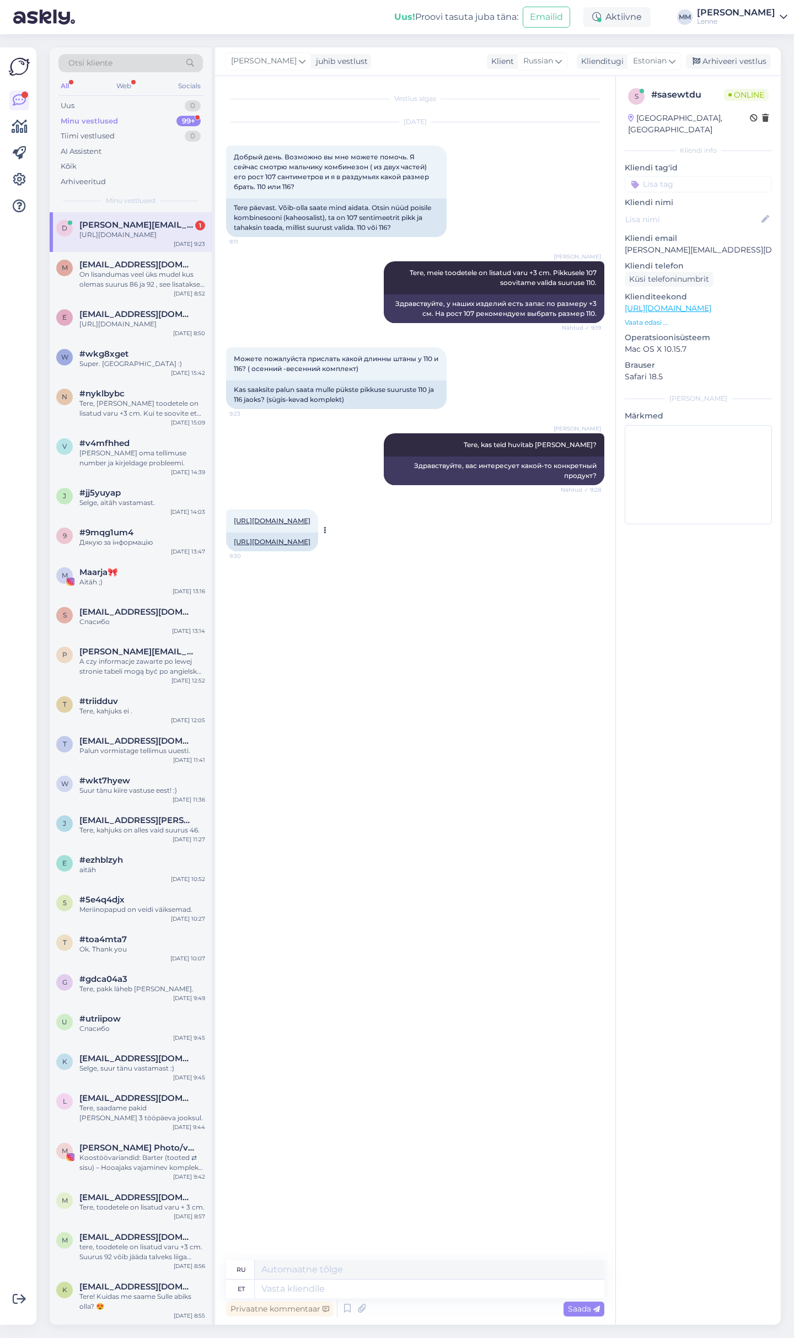
click at [310, 538] on link "https://lenne.ee/en/model/24230a-2225/" at bounding box center [272, 541] width 77 height 8
click at [327, 1291] on textarea at bounding box center [429, 1288] width 349 height 19
type textarea "44,5"
type textarea "44,5 ja"
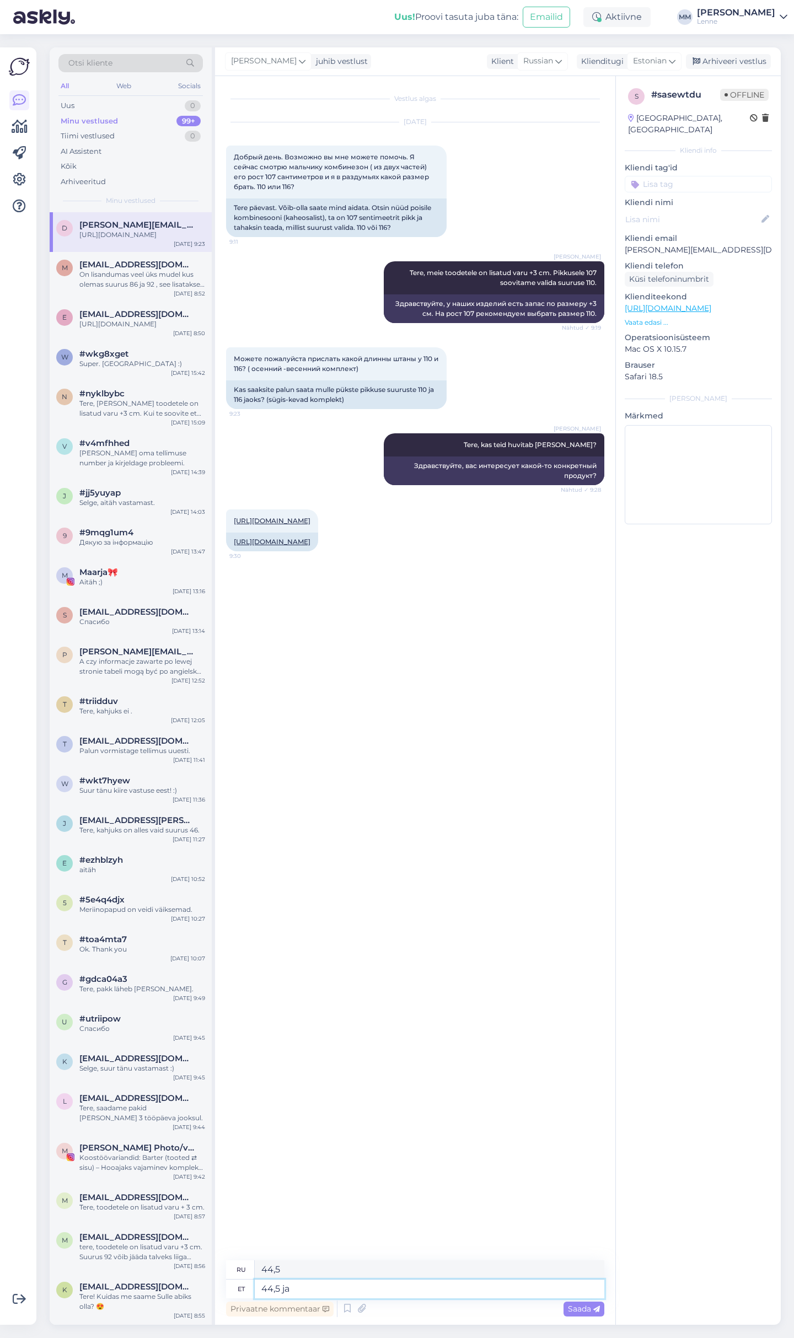
type textarea "44,5 и"
type textarea "44,5 ja 48"
type textarea "44,5 и 48"
type textarea "44,5 ja 48 cm"
type textarea "44,5 и 48 см"
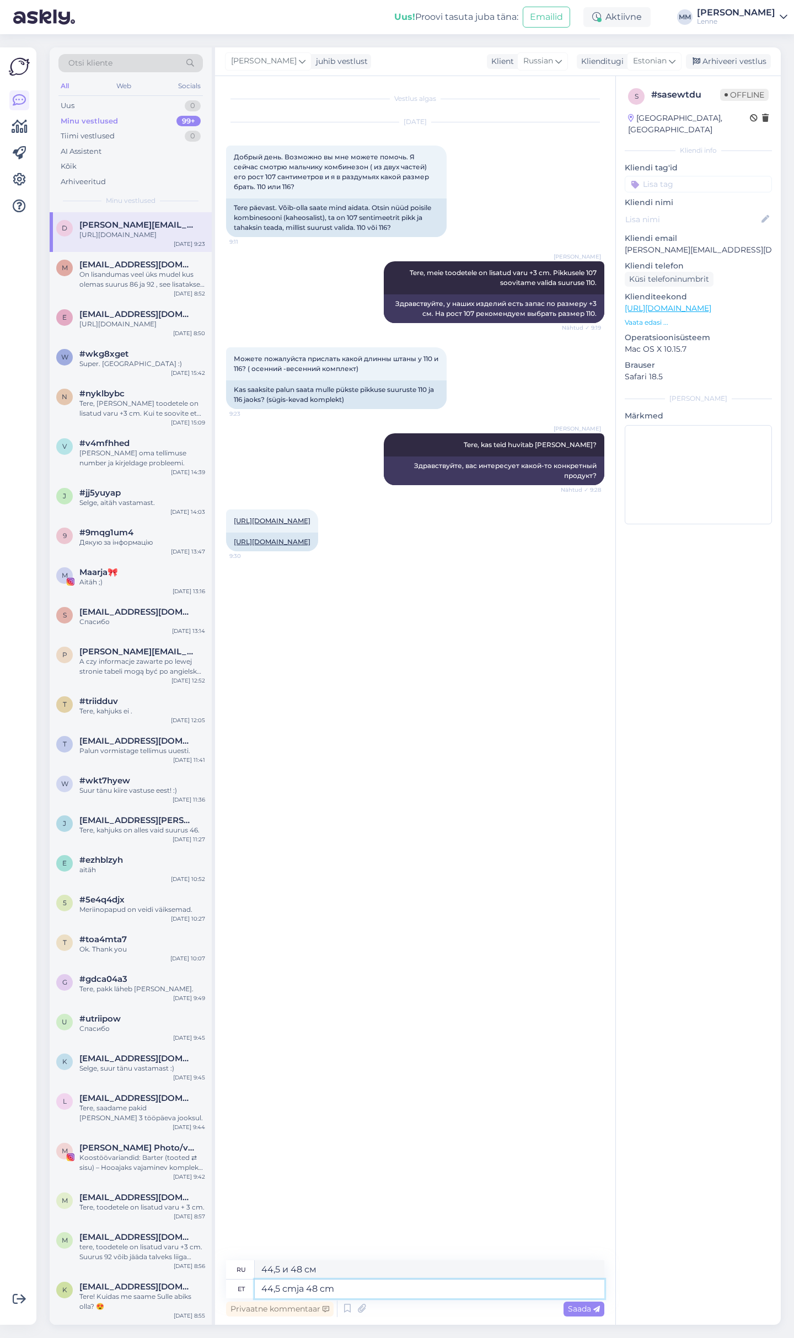
type textarea "44,5 cm ja 48 cm"
type textarea "44,5 см и 48 см"
click at [257, 1286] on textarea "44,5 cm ja 48 cm" at bounding box center [429, 1288] width 349 height 19
type textarea "Pükste s44,5 cm ja 48 cm"
type textarea "Брюки 44,5 см и 48 см"
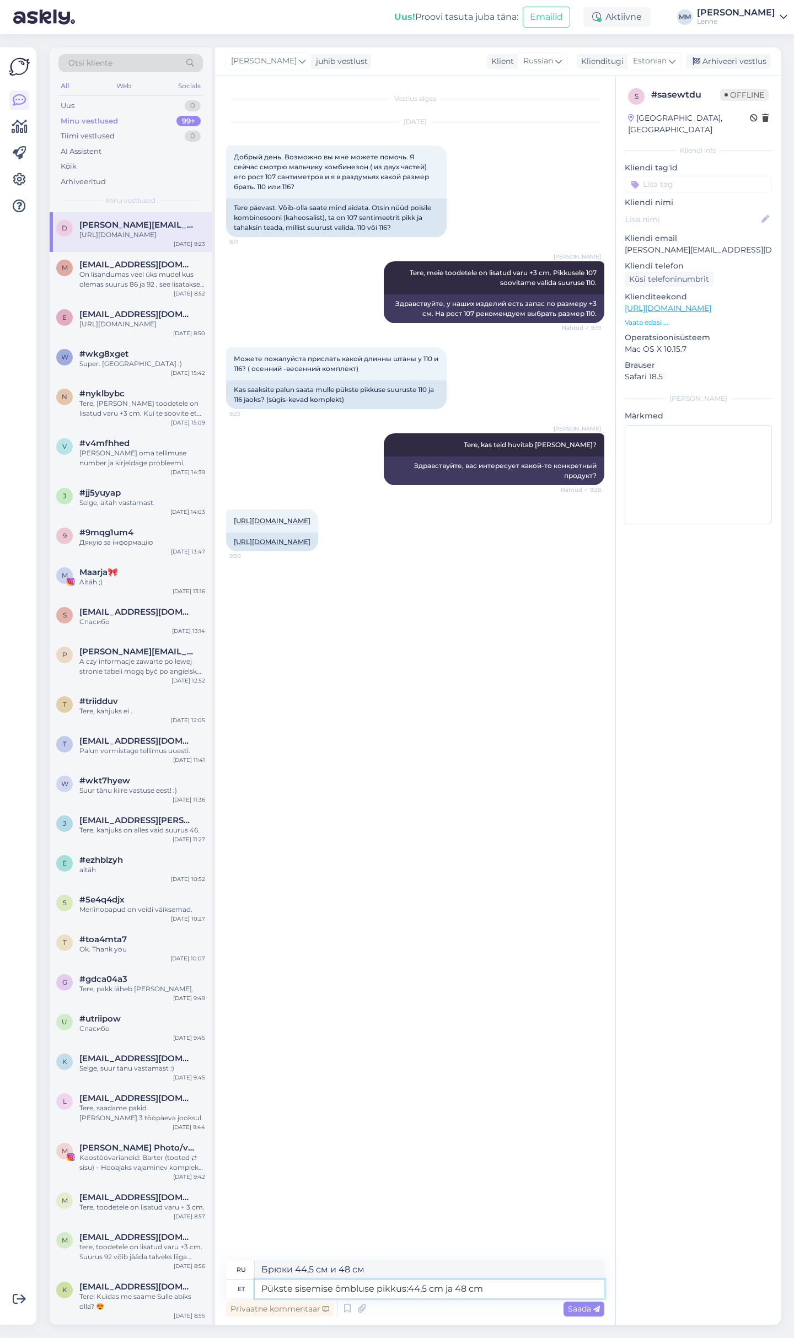
type textarea "Pükste sisemise õmbluse pikkus: 44,5 cm ja 48 cm"
type textarea "Длина брюк по внутреннему шву: 44,5 см и 48 см."
type textarea "Pükste sisemise õmbluse pikkus: 44,5 cm ja 48 cm"
click at [588, 1313] on div "Saada" at bounding box center [583, 1308] width 41 height 15
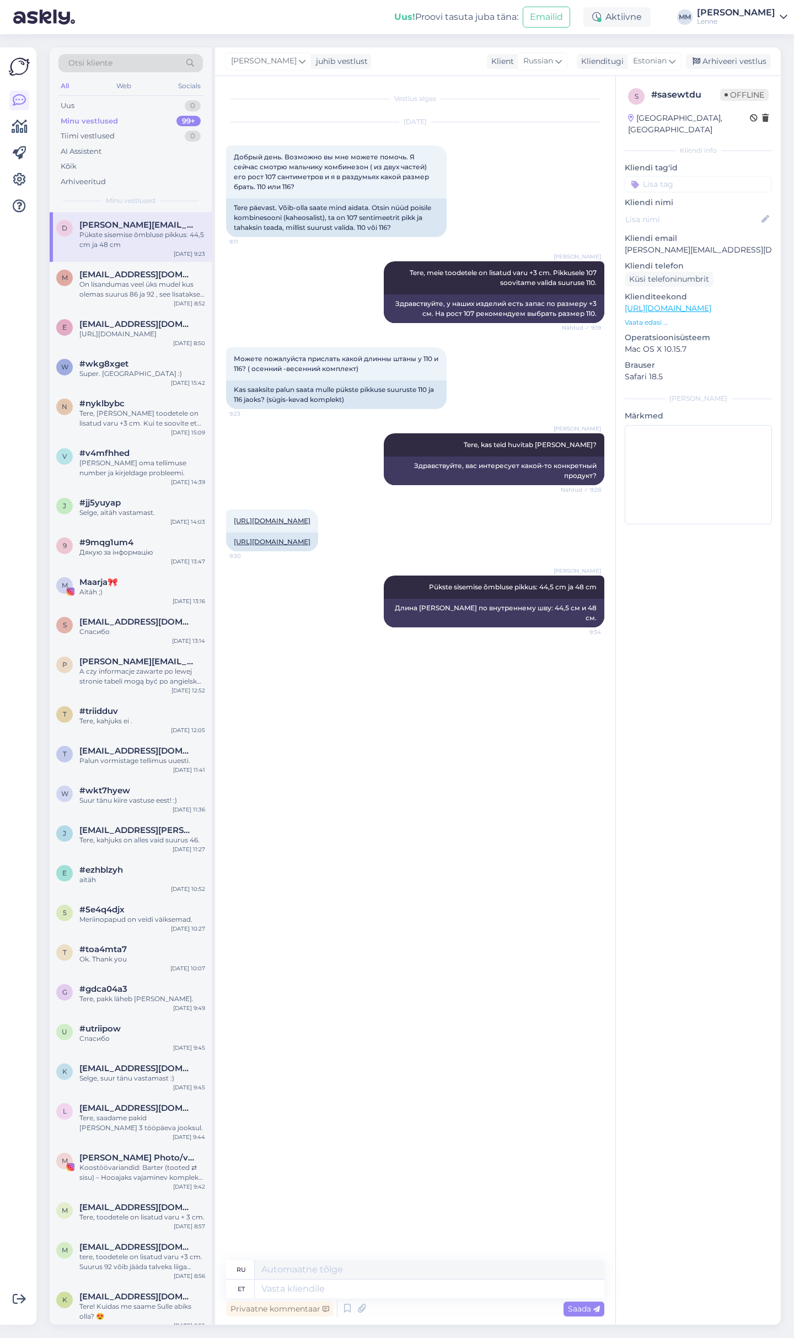
click at [555, 145] on div "Aug 26 2025 Добрый день. Возможно вы мне можете помочь. Я сейчас смотрю мальчик…" at bounding box center [415, 179] width 378 height 139
click at [136, 1167] on div "Koostöövariandid: Barter (tooted ⇄ sisu) – Hooajaks vajaminev komplekt mõlemale…" at bounding box center [142, 1172] width 126 height 20
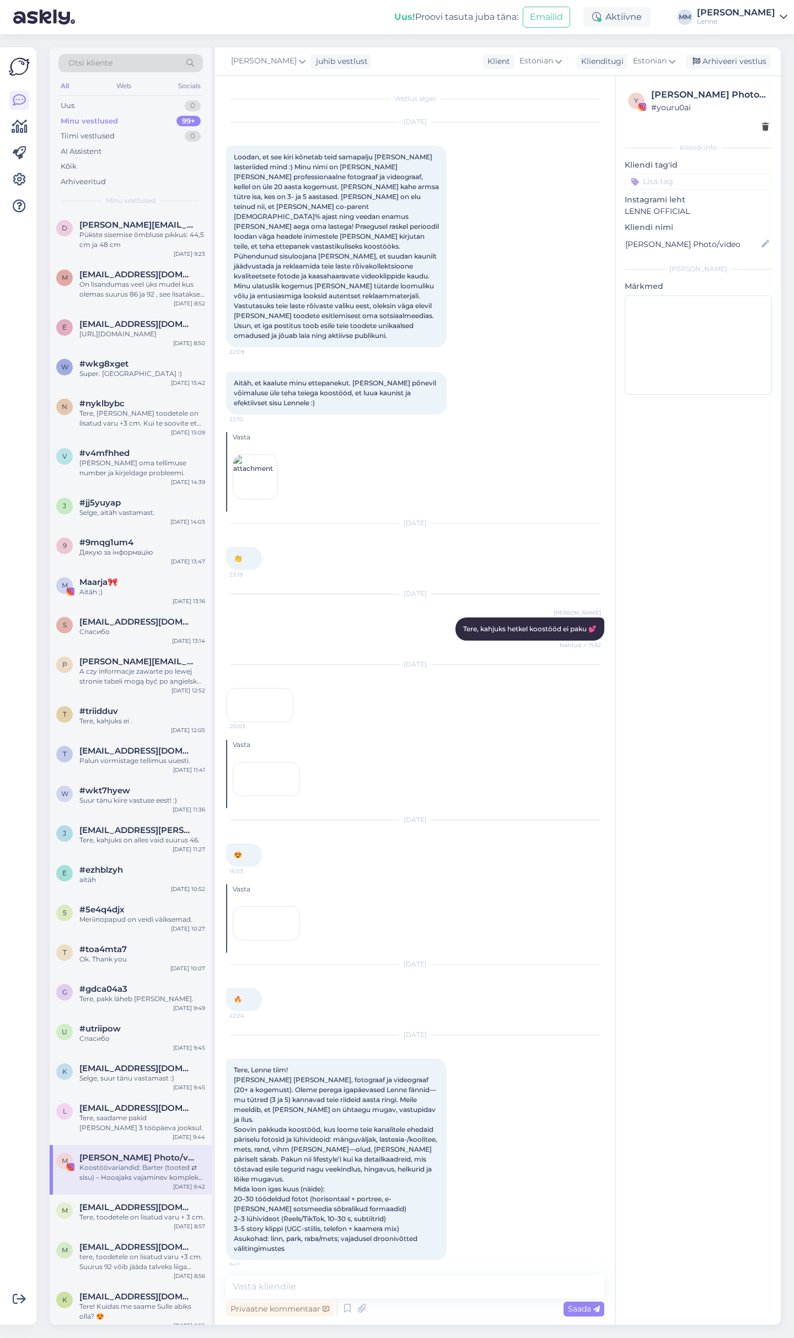
scroll to position [175, 0]
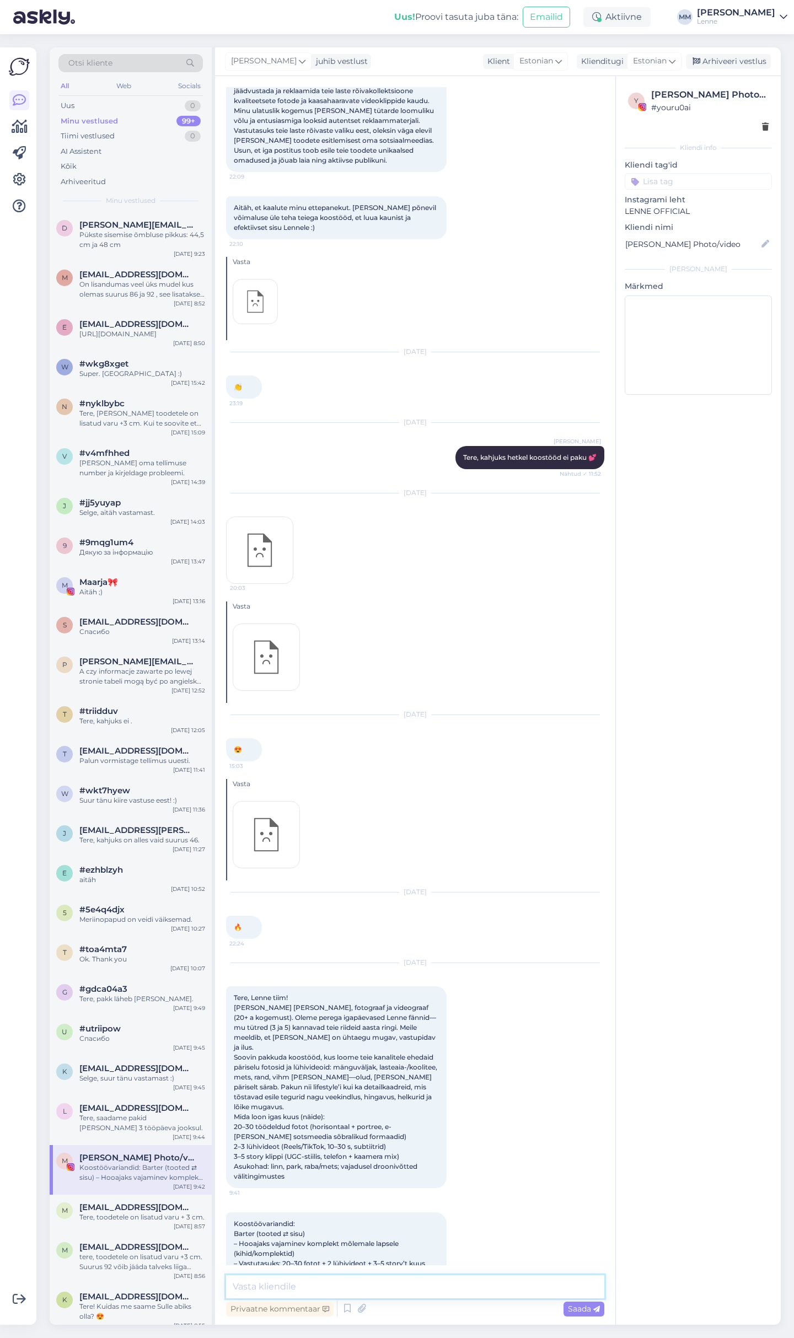
click at [344, 1289] on textarea at bounding box center [415, 1286] width 378 height 23
type textarea "Täname väga kena ja huvitava pakkumise eest, kahjuks hetkel me koostööst huvita…"
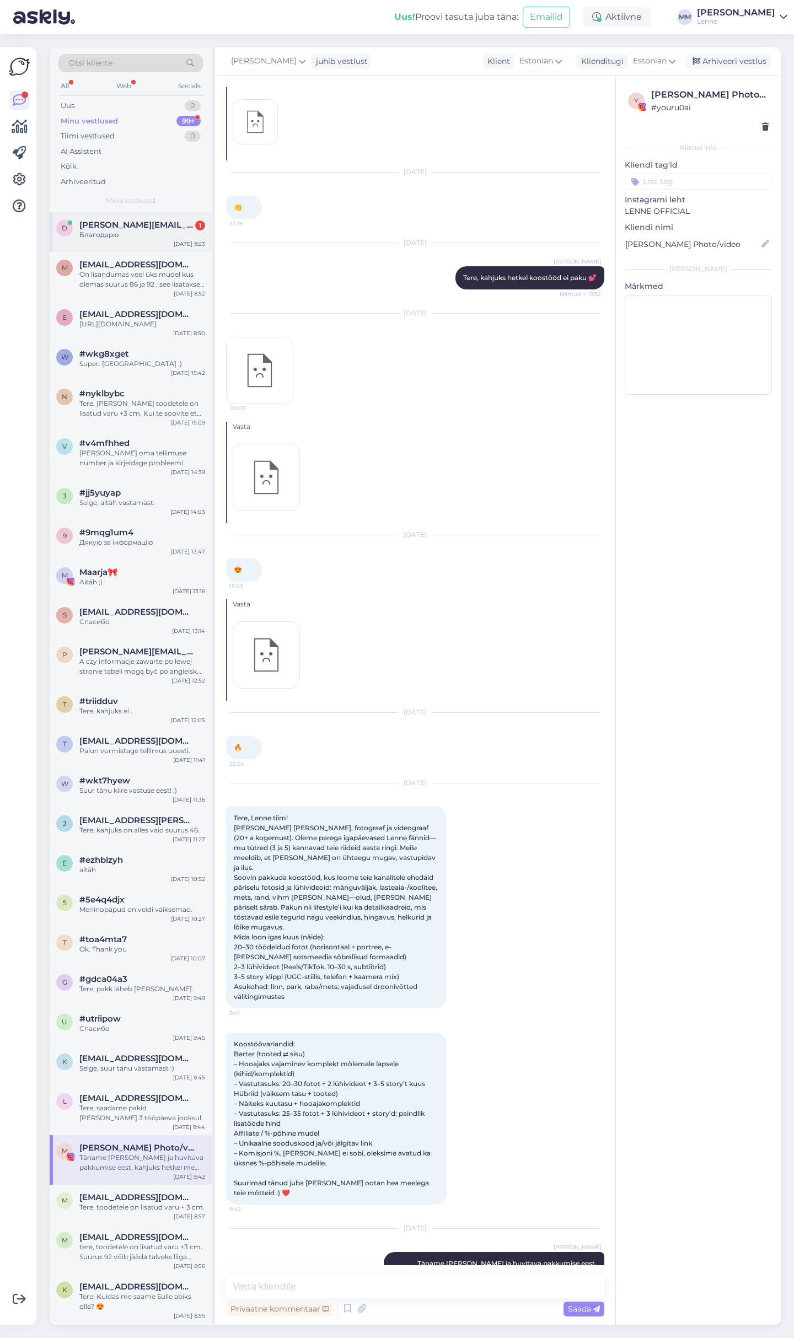
click at [116, 227] on span "diana.stopite@inbox.lv" at bounding box center [136, 225] width 115 height 10
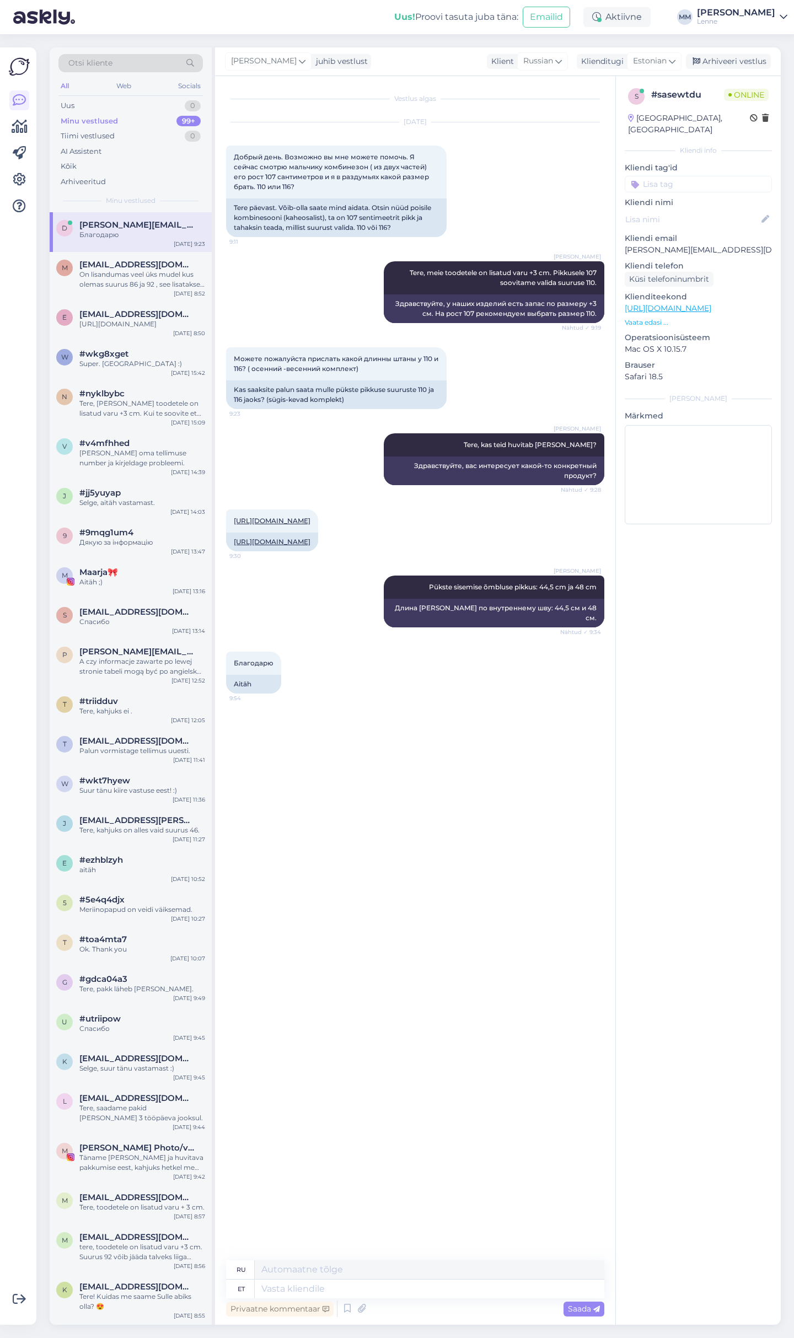
scroll to position [0, 0]
